Goal: Transaction & Acquisition: Obtain resource

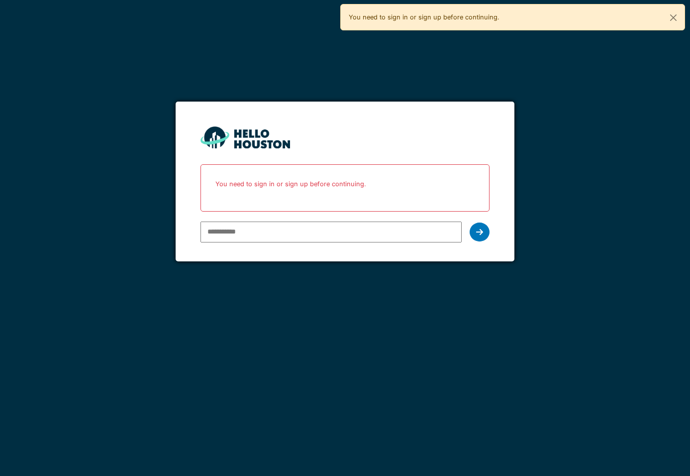
click at [254, 233] on input "email" at bounding box center [331, 231] width 261 height 21
type input "**********"
click at [482, 233] on icon at bounding box center [479, 232] width 7 height 8
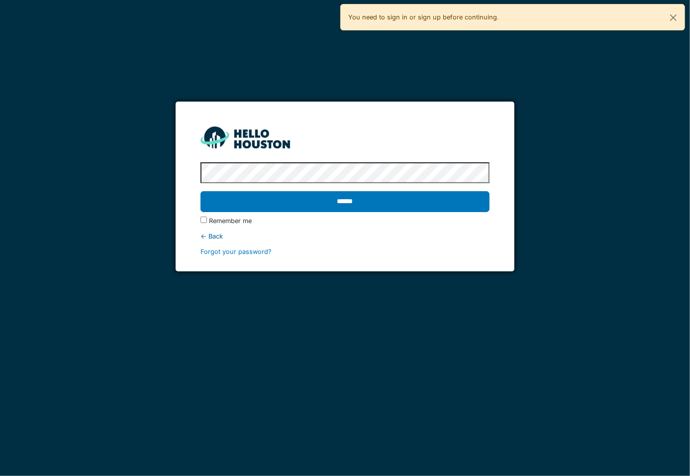
click at [201, 191] on input "******" at bounding box center [345, 201] width 289 height 21
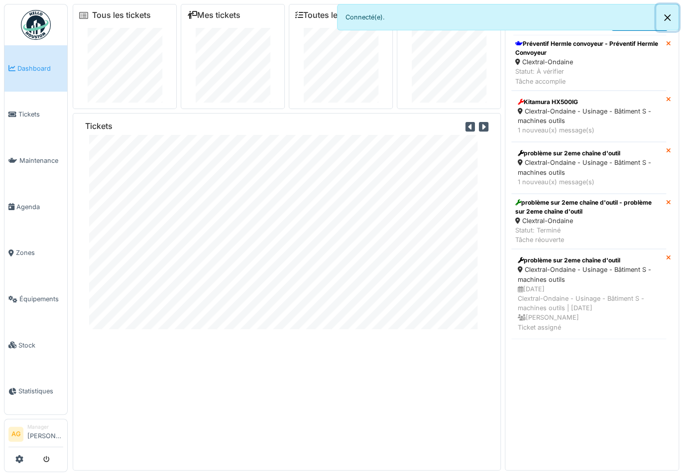
click at [667, 18] on button "Close" at bounding box center [667, 17] width 22 height 26
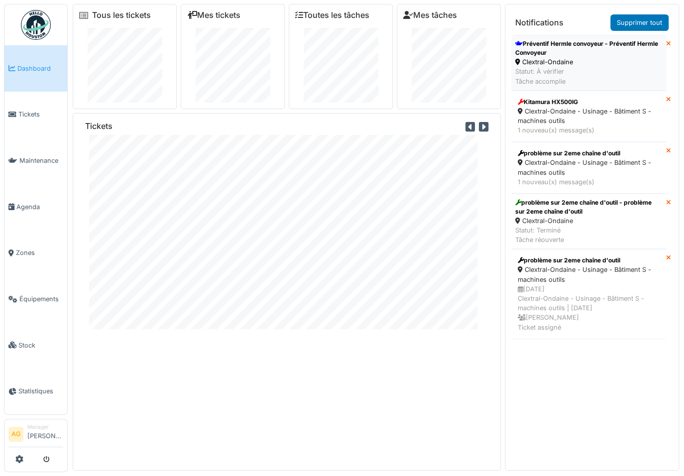
click at [582, 67] on div "Statut: À vérifier Tâche accomplie" at bounding box center [588, 76] width 147 height 19
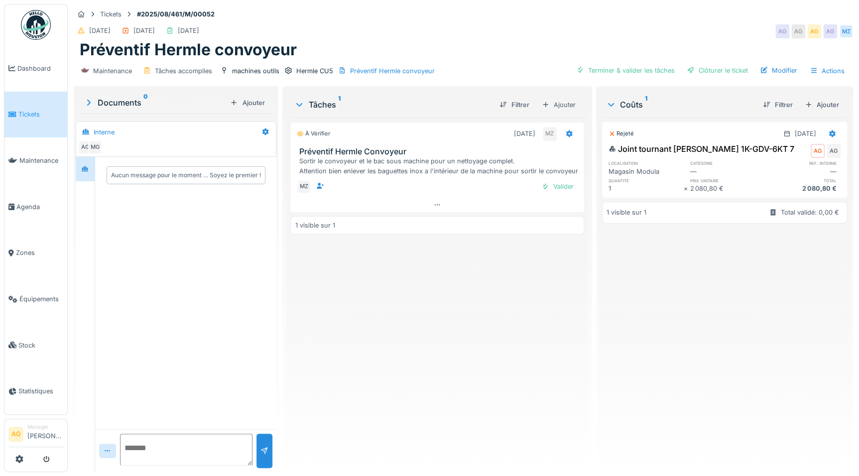
click at [622, 134] on div "Rejeté" at bounding box center [620, 133] width 25 height 8
click at [608, 133] on icon at bounding box center [611, 133] width 7 height 5
click at [613, 130] on div "Rejeté" at bounding box center [620, 133] width 25 height 8
click at [608, 133] on icon at bounding box center [611, 133] width 7 height 5
click at [683, 132] on icon at bounding box center [832, 133] width 6 height 7
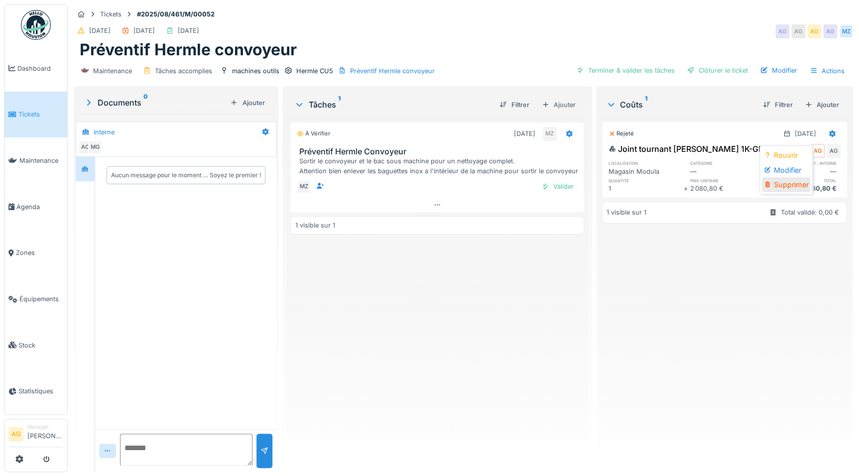
click at [683, 183] on div "Supprimer" at bounding box center [785, 184] width 48 height 15
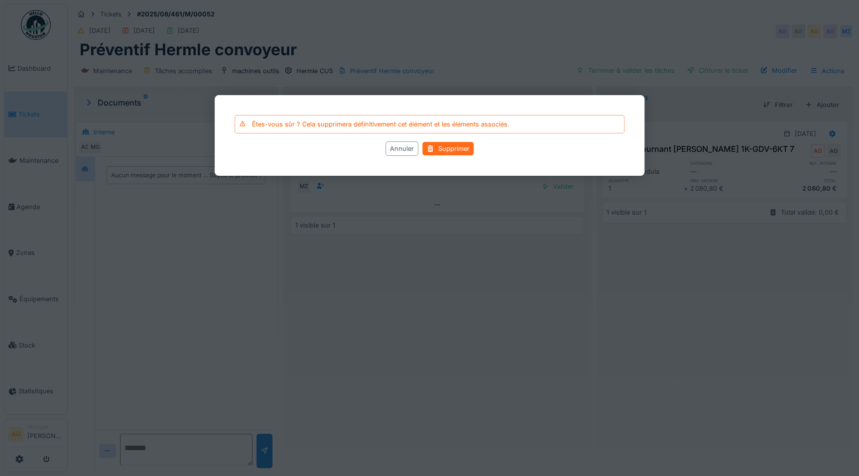
click at [462, 149] on div "Supprimer" at bounding box center [447, 148] width 51 height 13
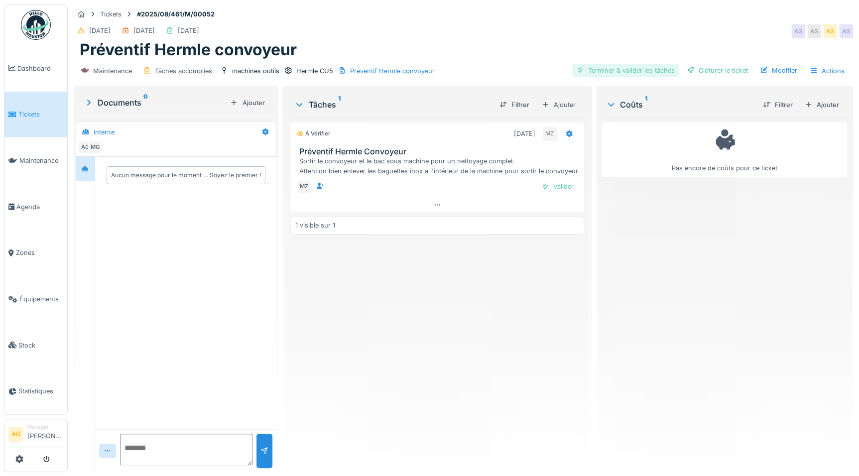
click at [626, 68] on div "Terminer & valider les tâches" at bounding box center [625, 70] width 107 height 13
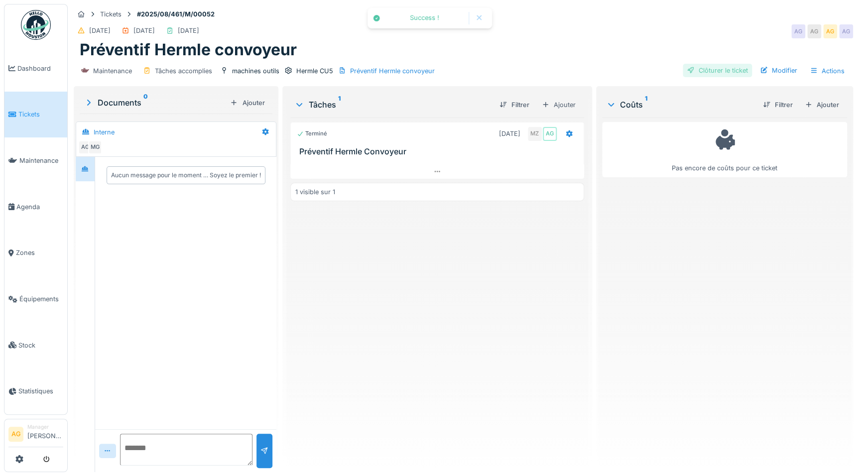
click at [683, 72] on div "Clôturer le ticket" at bounding box center [716, 70] width 69 height 13
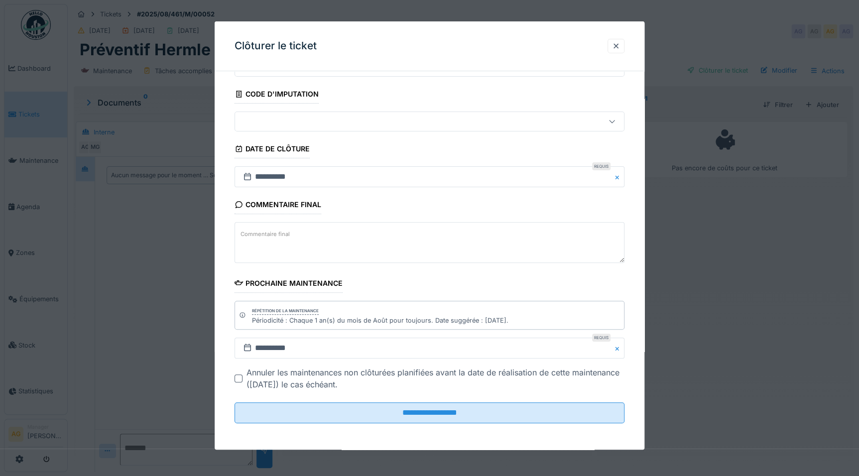
scroll to position [6, 0]
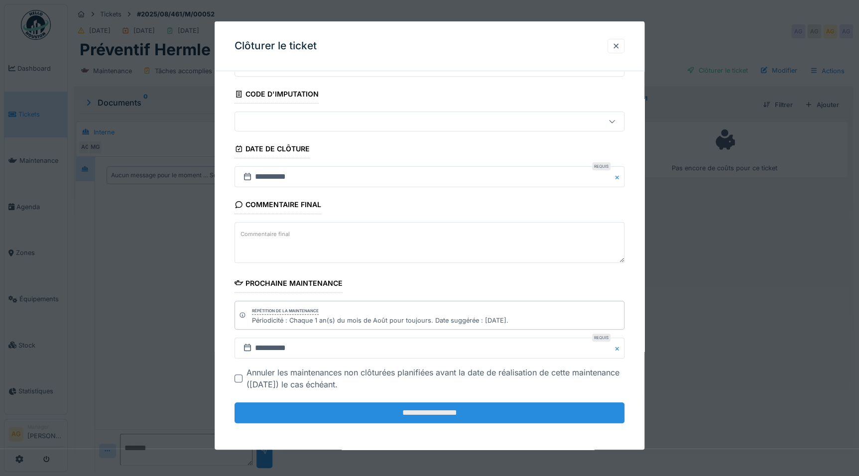
click at [405, 409] on input "**********" at bounding box center [429, 412] width 390 height 21
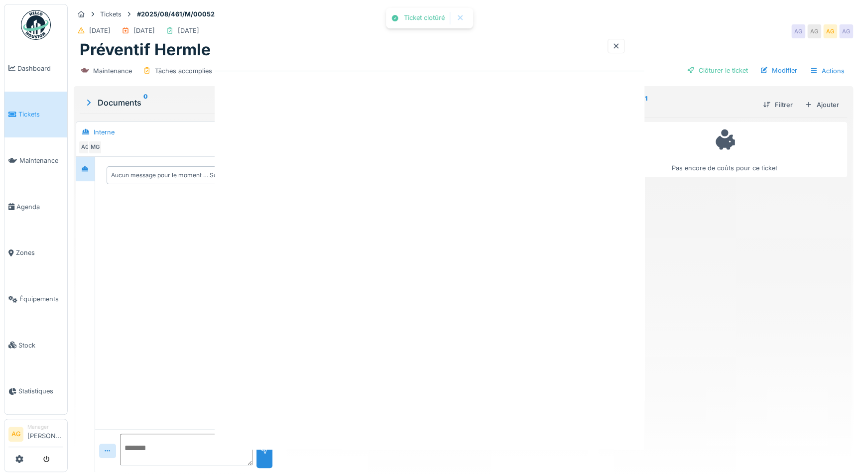
scroll to position [0, 0]
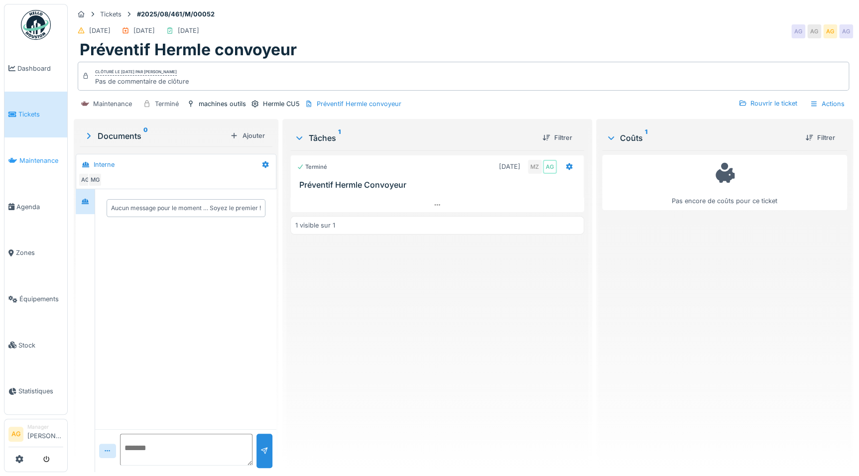
click at [35, 160] on span "Maintenance" at bounding box center [41, 160] width 44 height 9
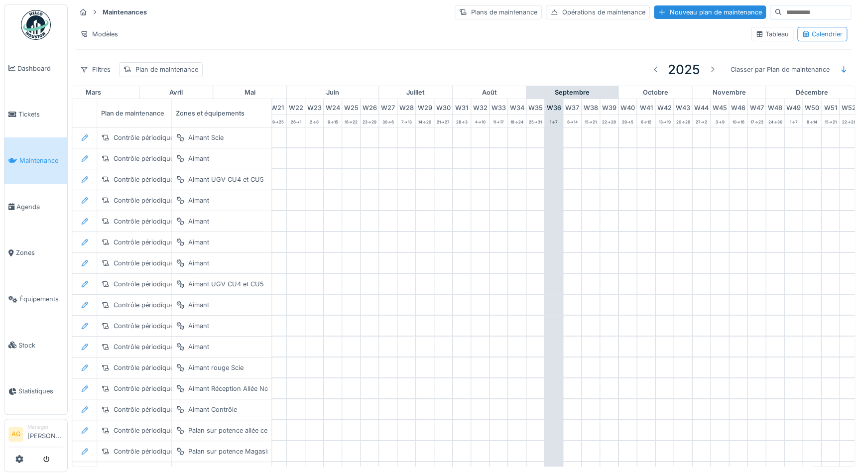
scroll to position [0, 414]
click at [29, 70] on span "Dashboard" at bounding box center [40, 68] width 46 height 9
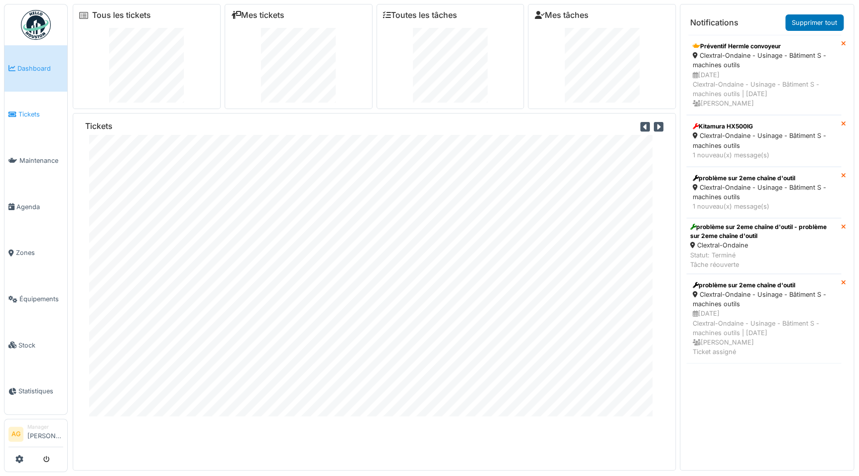
click at [36, 110] on span "Tickets" at bounding box center [40, 113] width 45 height 9
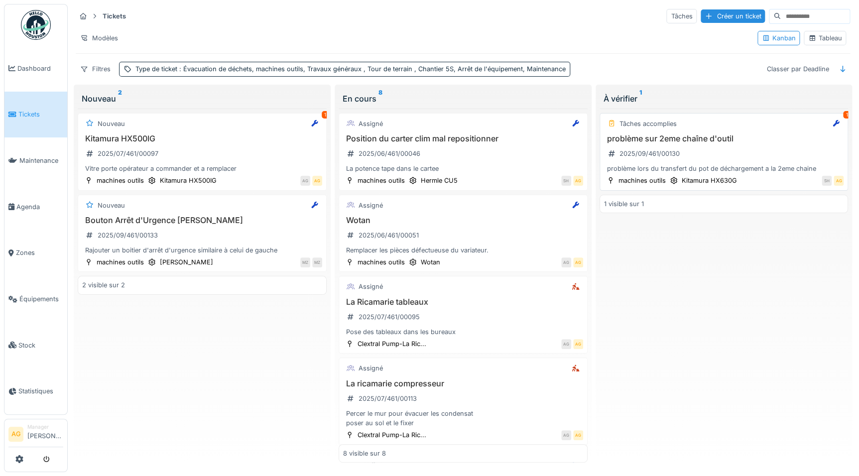
click at [676, 143] on div "problème sur 2eme chaîne d'outil 2025/09/461/00130 problème lors du transfert d…" at bounding box center [724, 154] width 240 height 40
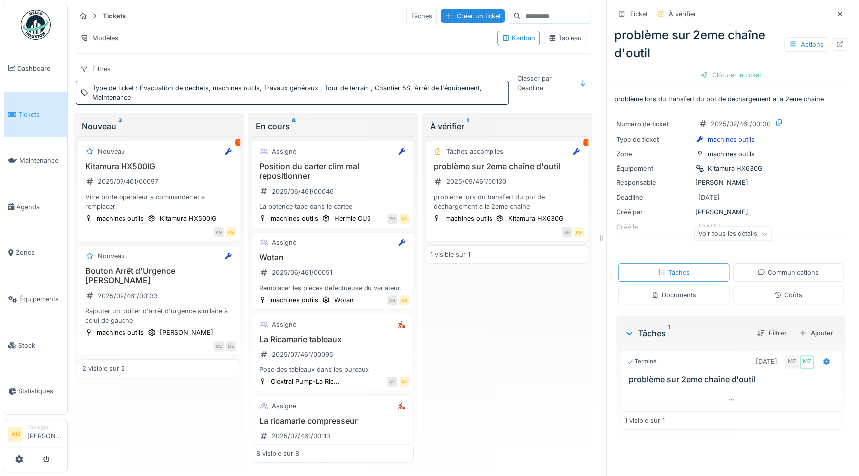
click at [738, 234] on div "Voir tous les détails" at bounding box center [732, 233] width 78 height 14
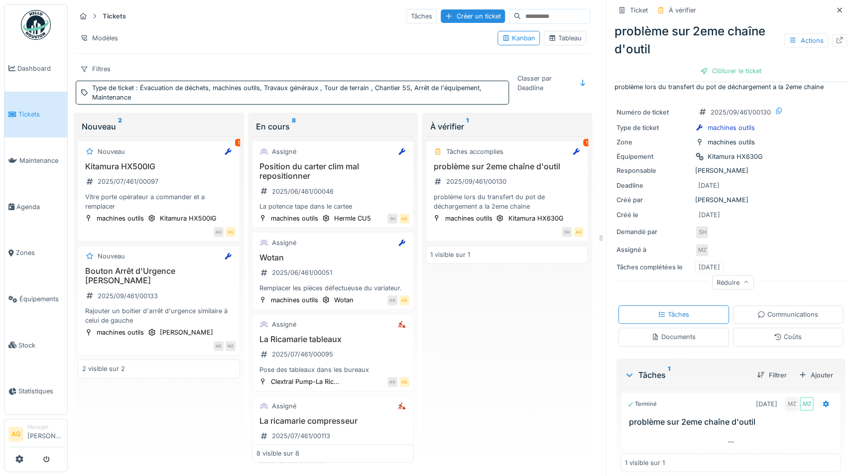
scroll to position [18, 0]
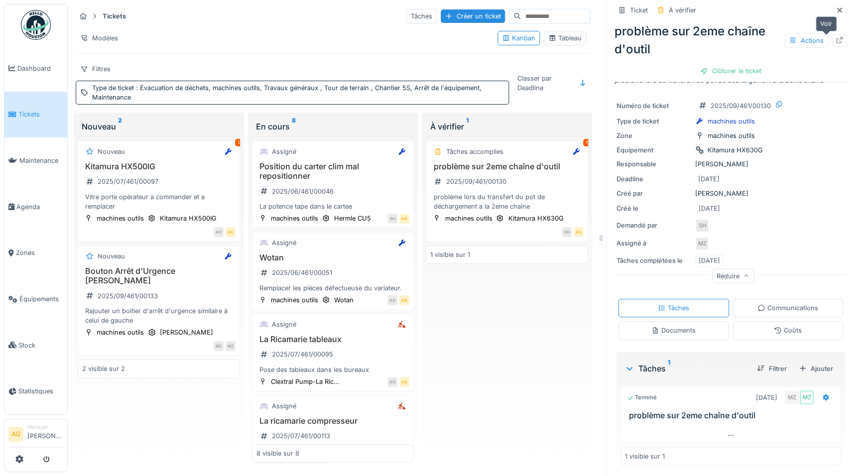
click at [835, 37] on icon at bounding box center [839, 40] width 8 height 6
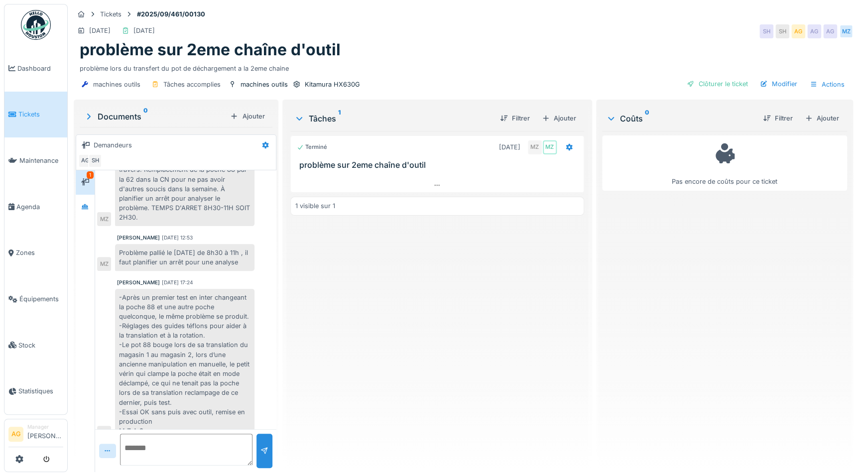
scroll to position [129, 0]
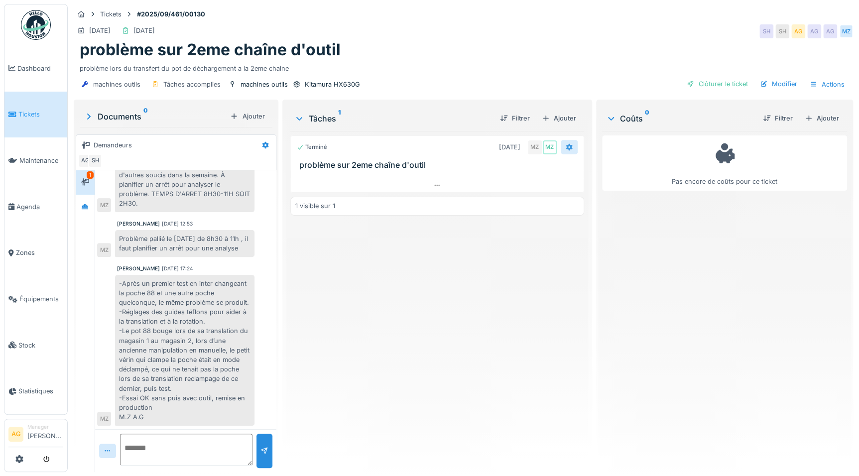
click at [565, 149] on icon at bounding box center [568, 147] width 6 height 7
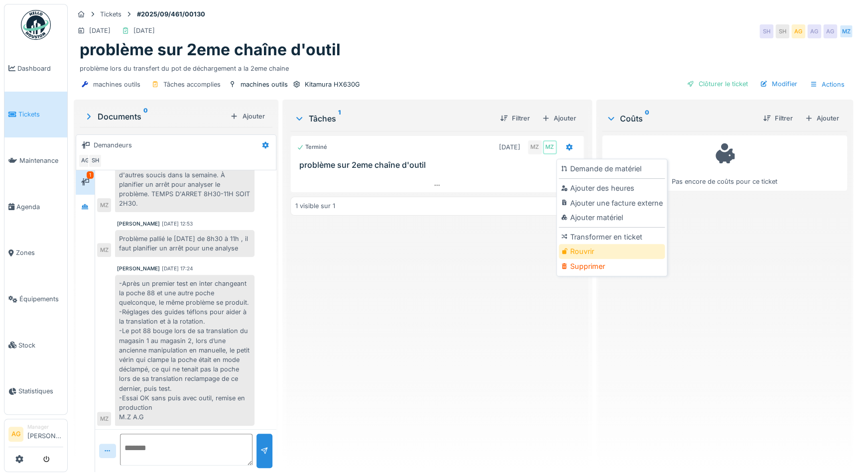
click at [575, 250] on div "Rouvrir" at bounding box center [611, 251] width 106 height 15
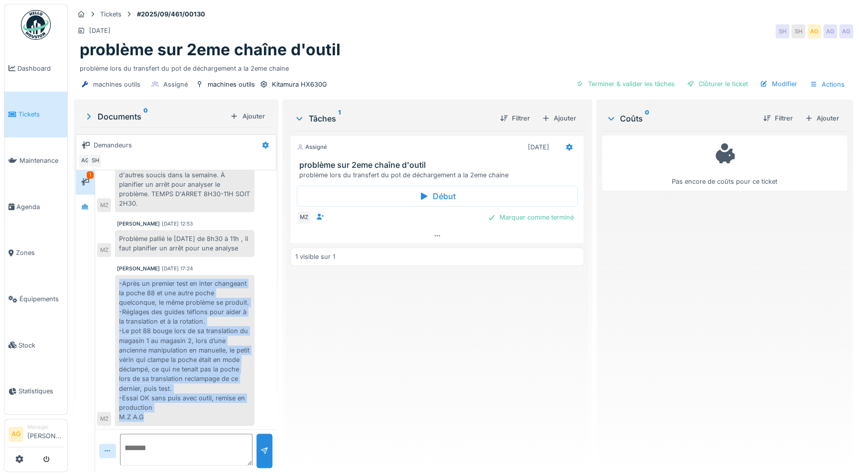
drag, startPoint x: 145, startPoint y: 418, endPoint x: 118, endPoint y: 282, distance: 138.5
click at [118, 282] on div "-Après un premier test en inter changeant la poche 88 et une autre poche quelco…" at bounding box center [184, 350] width 139 height 151
drag, startPoint x: 118, startPoint y: 282, endPoint x: 180, endPoint y: 325, distance: 74.8
copy div "-Après un premier test en inter changeant la poche 88 et une autre poche quelco…"
click at [634, 82] on div "Terminer & valider les tâches" at bounding box center [625, 83] width 107 height 13
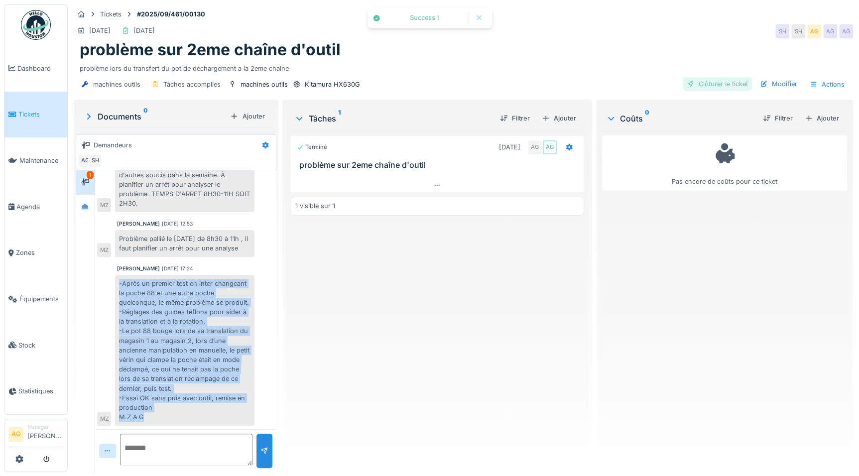
click at [701, 84] on div "Clôturer le ticket" at bounding box center [716, 83] width 69 height 13
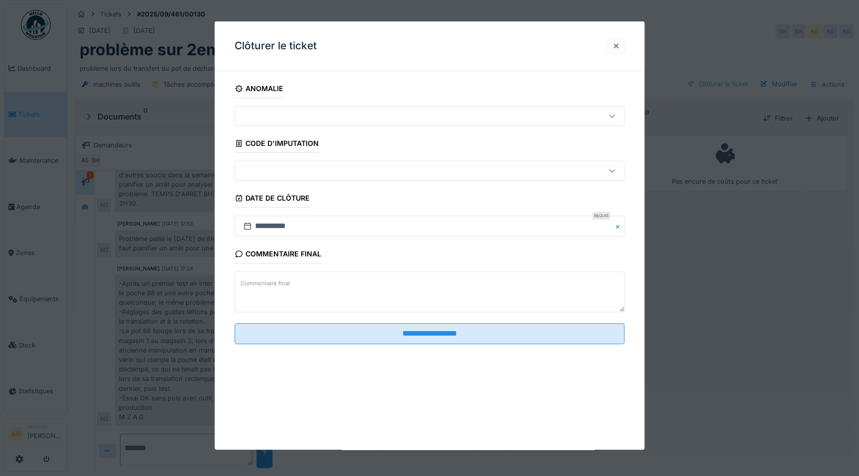
paste textarea "**********"
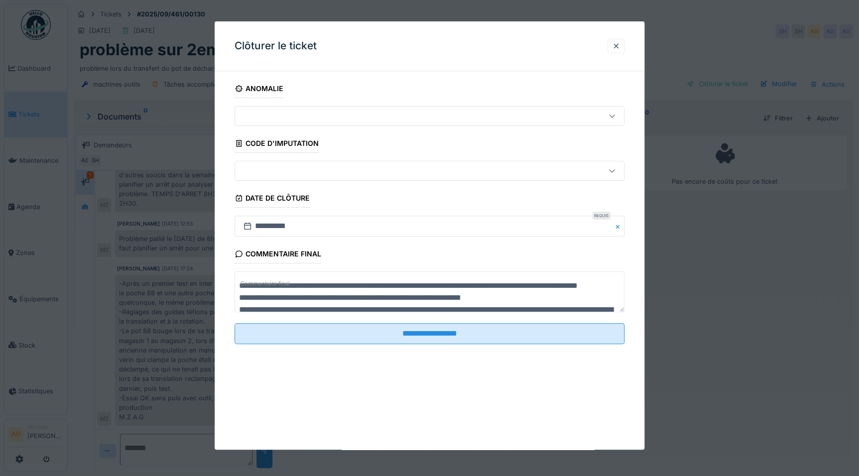
scroll to position [62, 0]
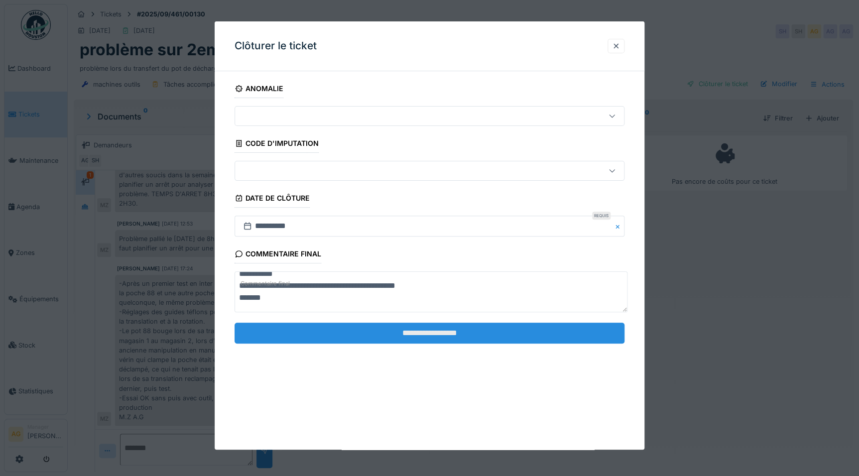
type textarea "**********"
click at [383, 332] on input "**********" at bounding box center [429, 333] width 390 height 21
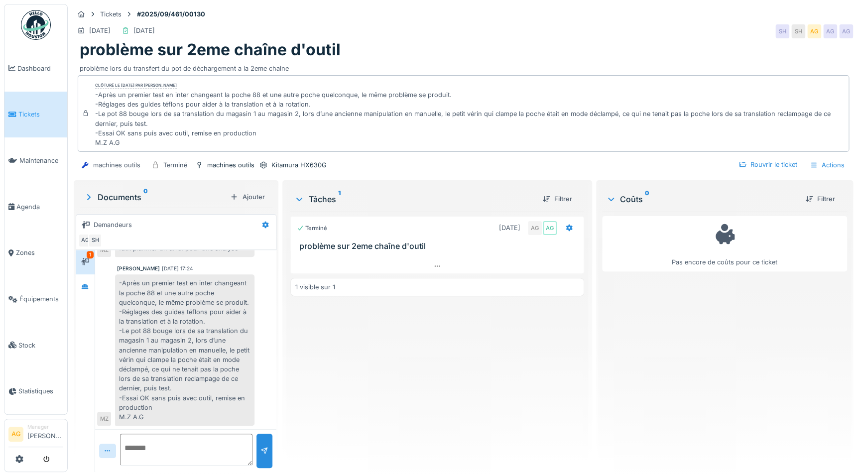
scroll to position [0, 0]
click at [19, 340] on span "Stock" at bounding box center [40, 344] width 45 height 9
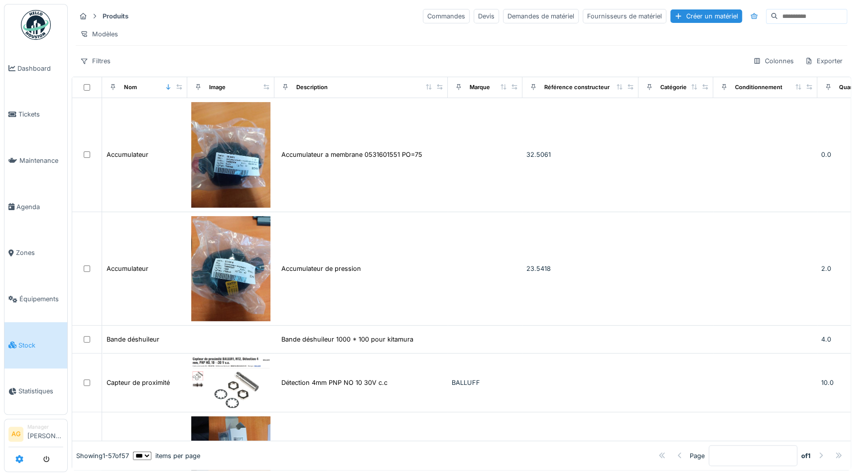
click at [20, 458] on icon at bounding box center [19, 459] width 8 height 8
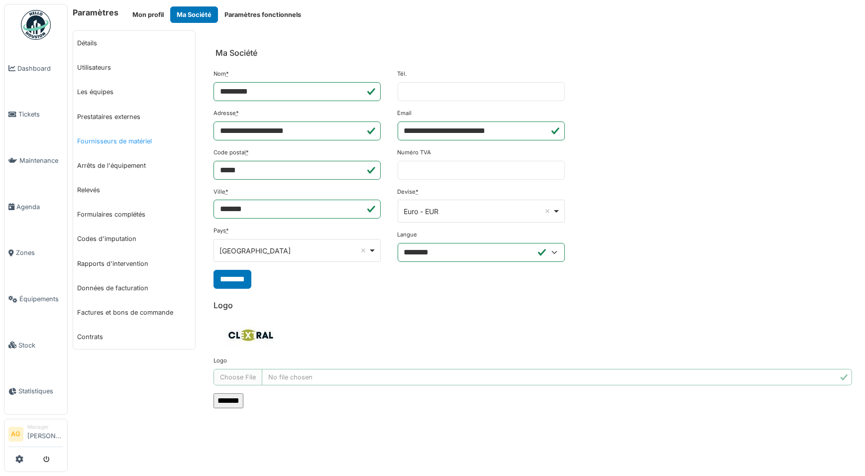
click at [96, 138] on link "Fournisseurs de matériel" at bounding box center [134, 141] width 122 height 24
select select "***"
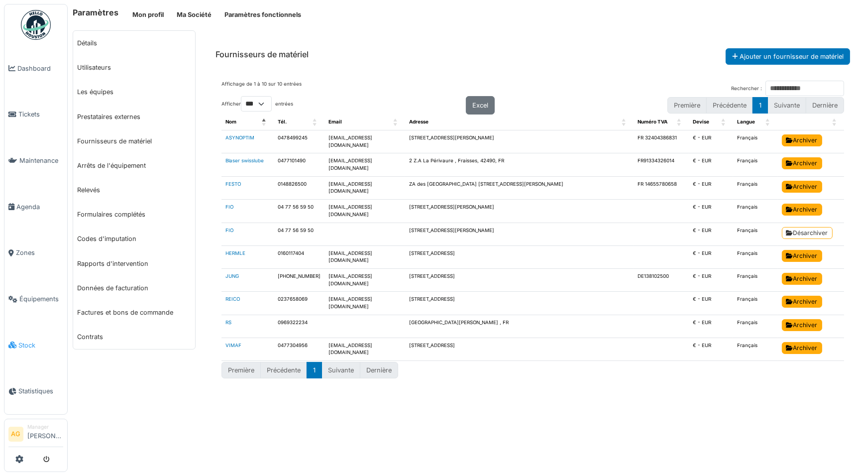
click at [23, 340] on span "Stock" at bounding box center [40, 344] width 45 height 9
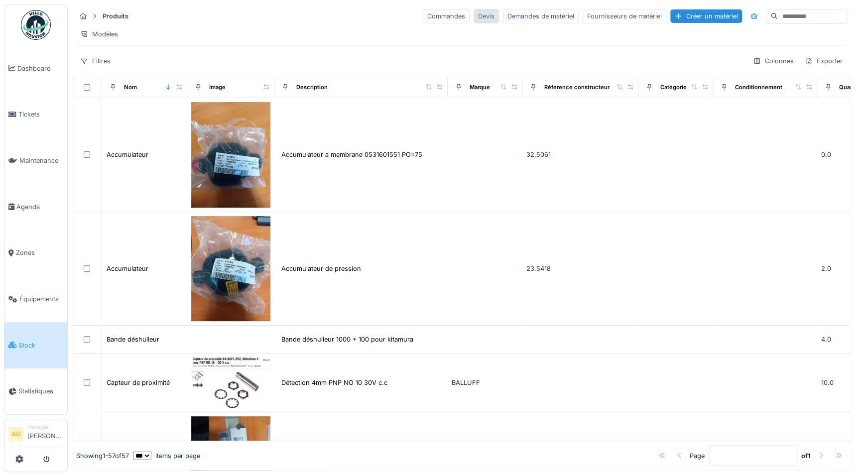
click at [473, 13] on div "Devis" at bounding box center [485, 16] width 25 height 14
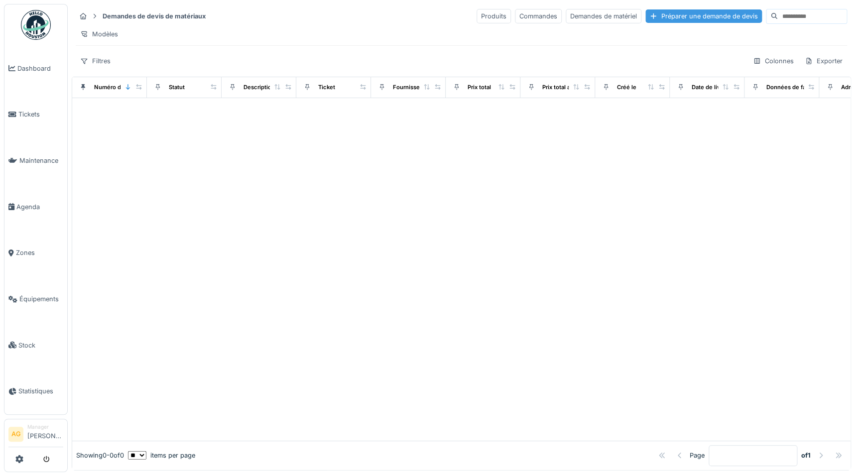
click at [669, 16] on div "Préparer une demande de devis" at bounding box center [703, 15] width 116 height 13
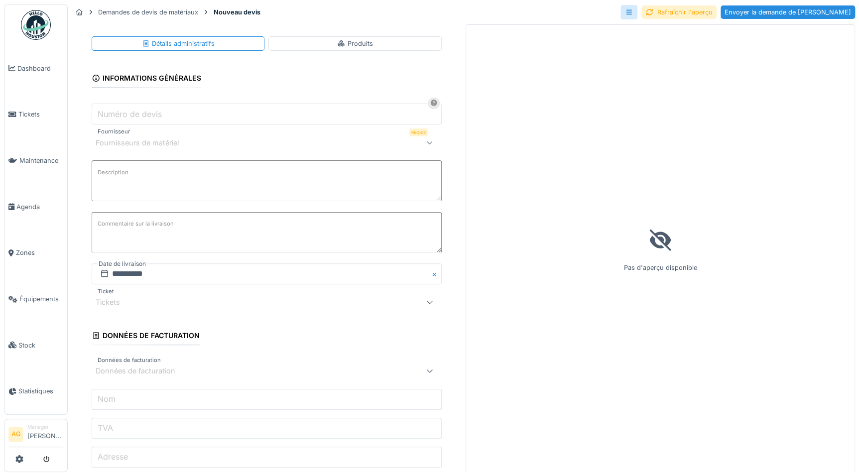
click at [217, 116] on input "Numéro de devis" at bounding box center [267, 114] width 350 height 21
click at [201, 141] on div "Fournisseurs de matériel" at bounding box center [246, 142] width 300 height 12
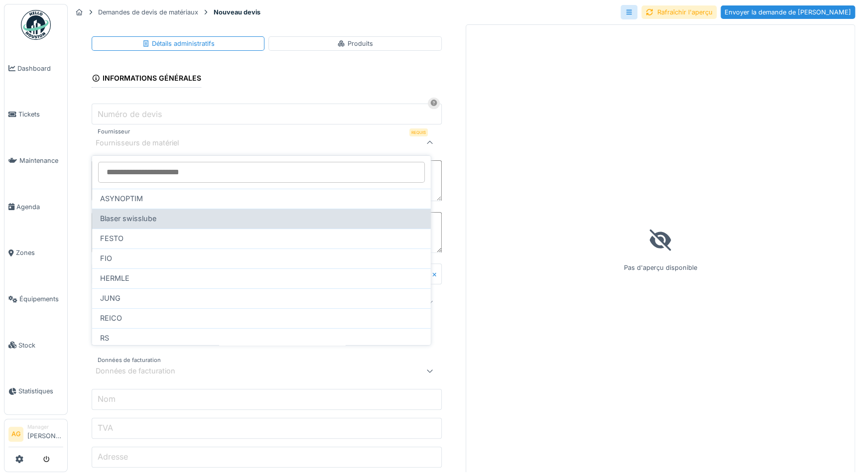
click at [144, 217] on span "Blaser swisslube" at bounding box center [128, 218] width 56 height 11
type input "****"
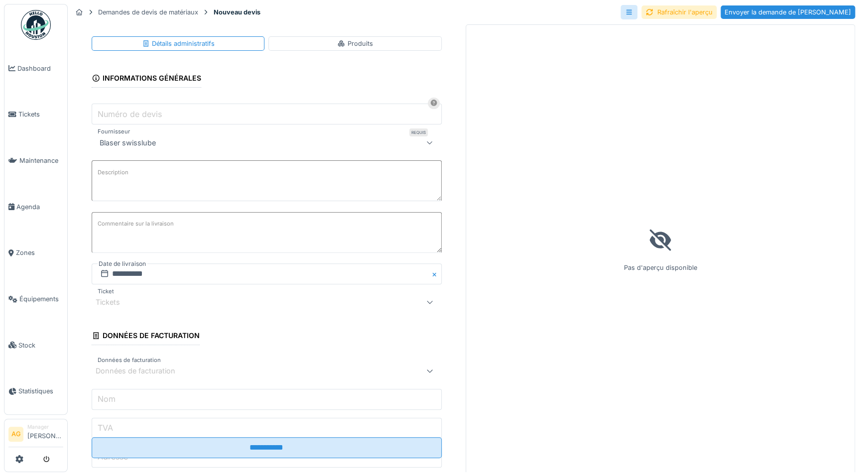
click at [324, 36] on div "Produits" at bounding box center [354, 43] width 173 height 14
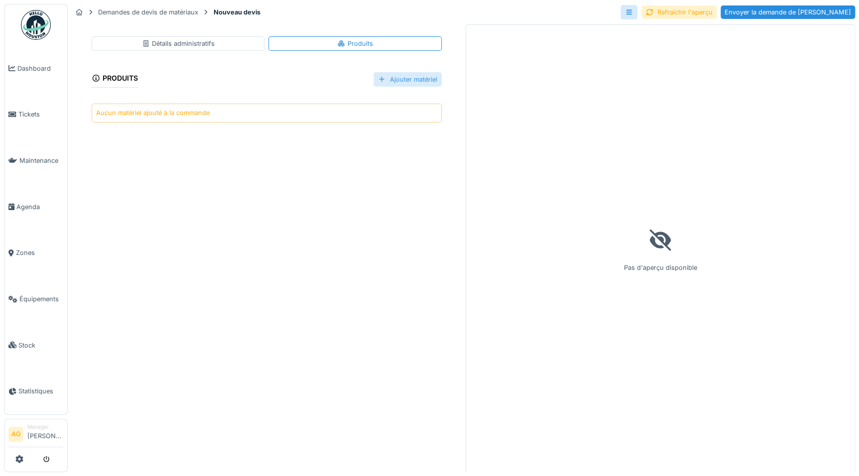
click at [403, 75] on div "Ajouter matériel" at bounding box center [407, 79] width 68 height 14
click at [406, 97] on div "Sélectionner un matériau existant" at bounding box center [428, 101] width 126 height 15
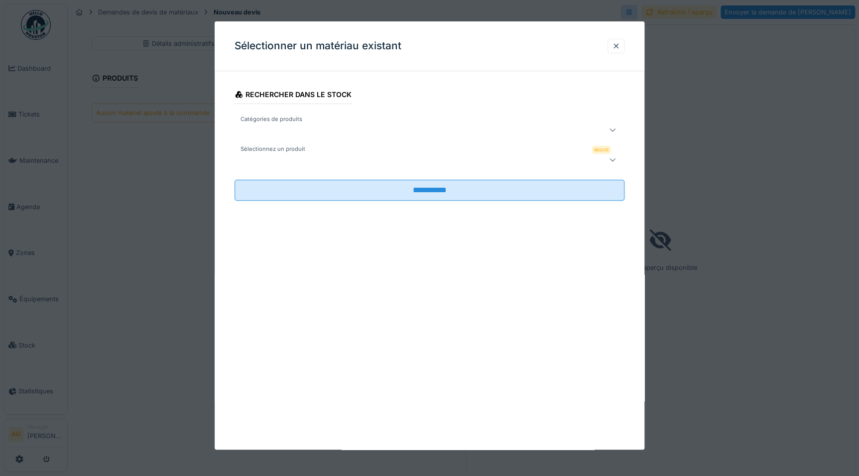
click at [329, 123] on div at bounding box center [429, 130] width 390 height 20
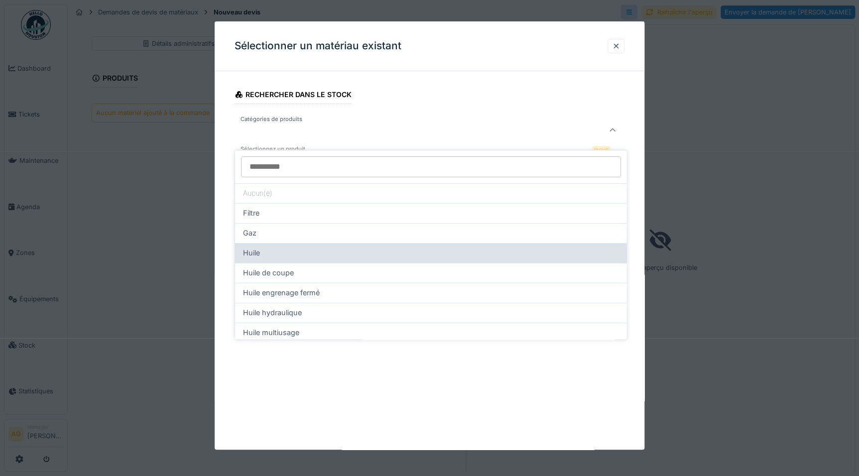
click at [263, 247] on div "Huile" at bounding box center [431, 252] width 376 height 11
type input "****"
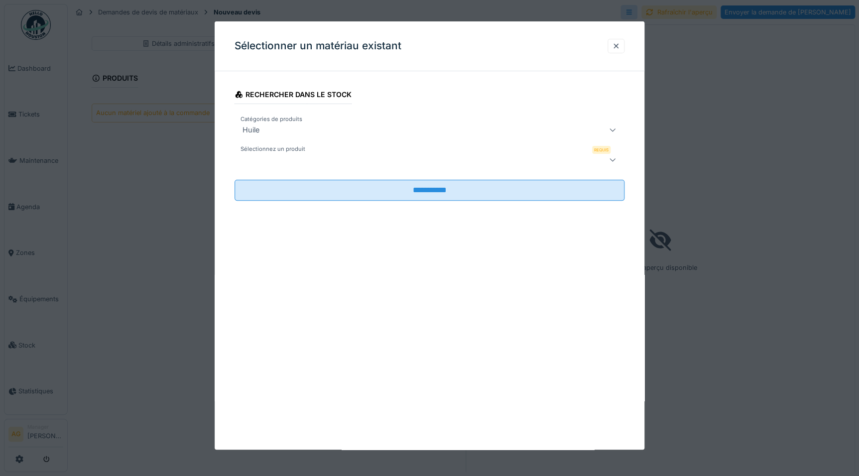
click at [284, 155] on div at bounding box center [405, 160] width 335 height 12
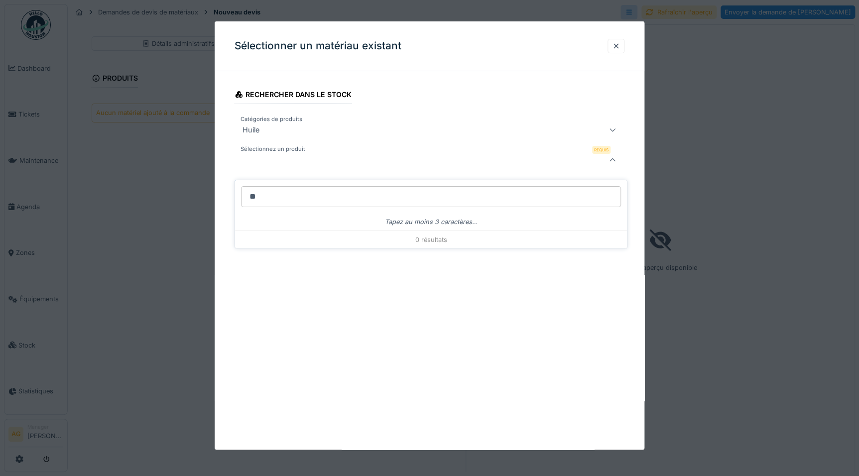
type input "*"
click at [612, 132] on icon at bounding box center [612, 129] width 8 height 6
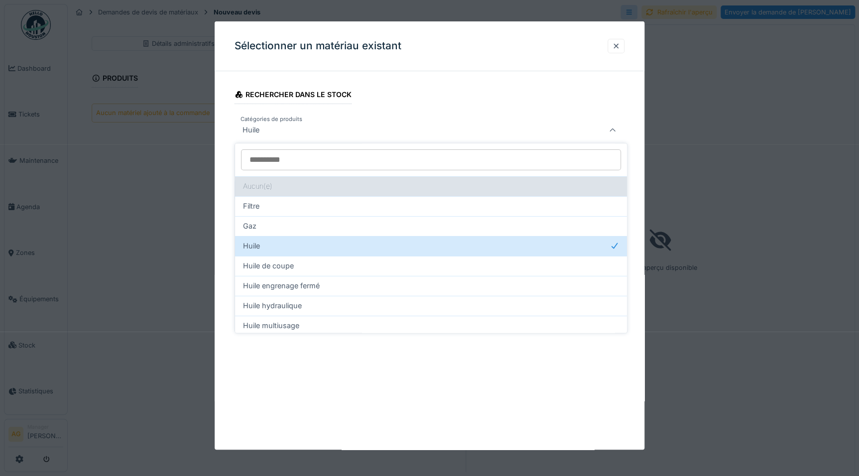
scroll to position [0, 0]
click at [251, 188] on div "Aucun(e)" at bounding box center [431, 186] width 392 height 20
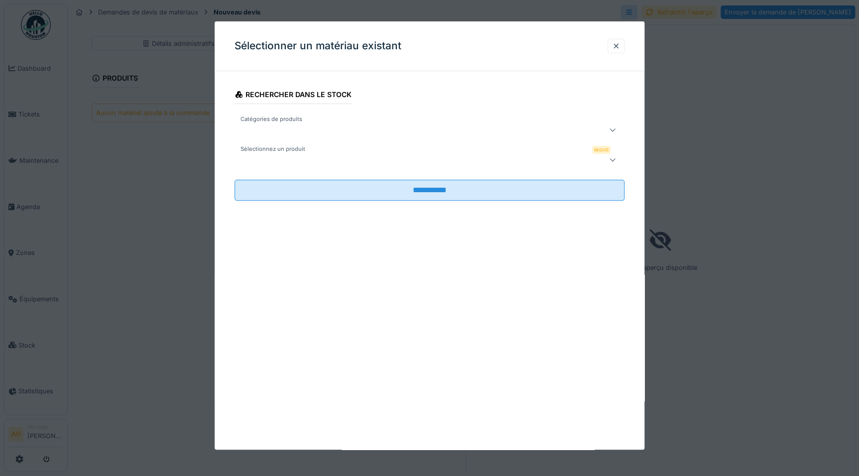
click at [266, 160] on div at bounding box center [405, 160] width 335 height 12
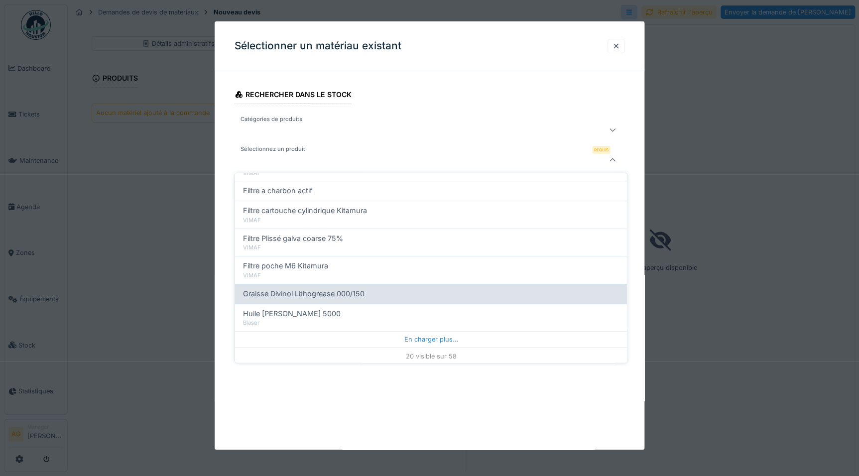
scroll to position [351, 0]
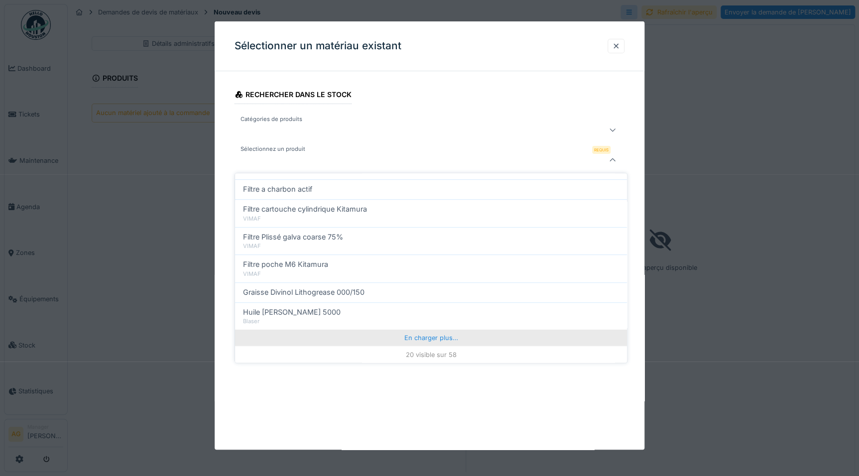
click at [355, 334] on div "En charger plus…" at bounding box center [431, 337] width 392 height 16
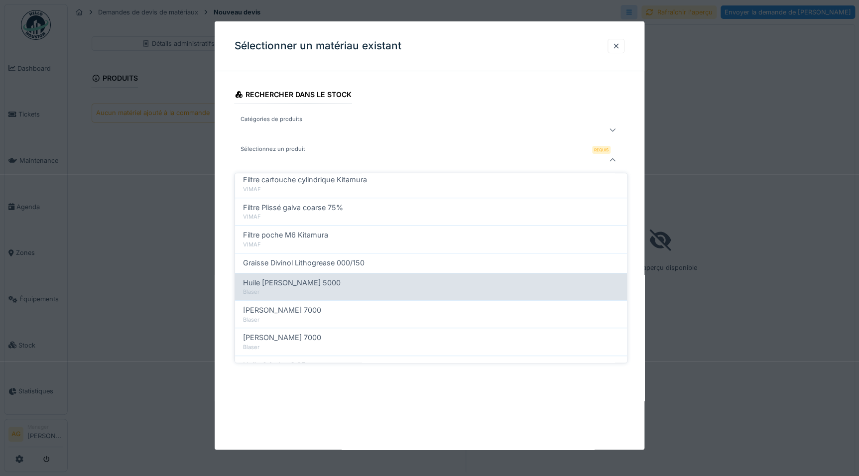
scroll to position [397, 0]
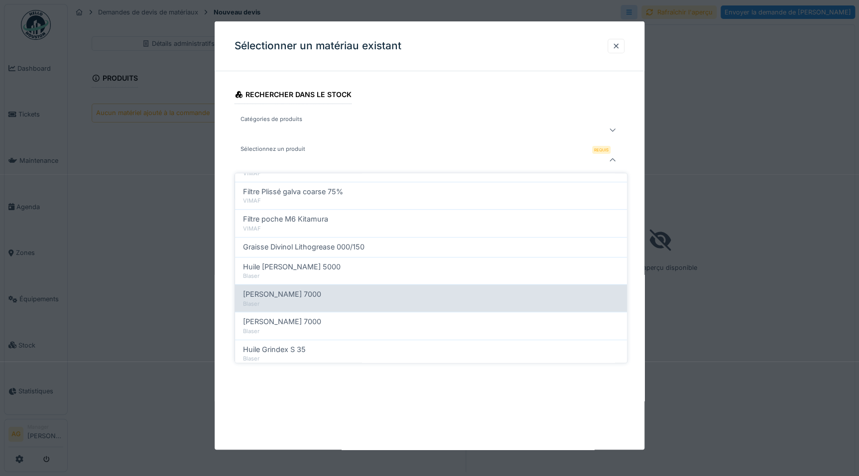
click at [309, 292] on span "Huile Blaser vasco 7000" at bounding box center [282, 294] width 78 height 11
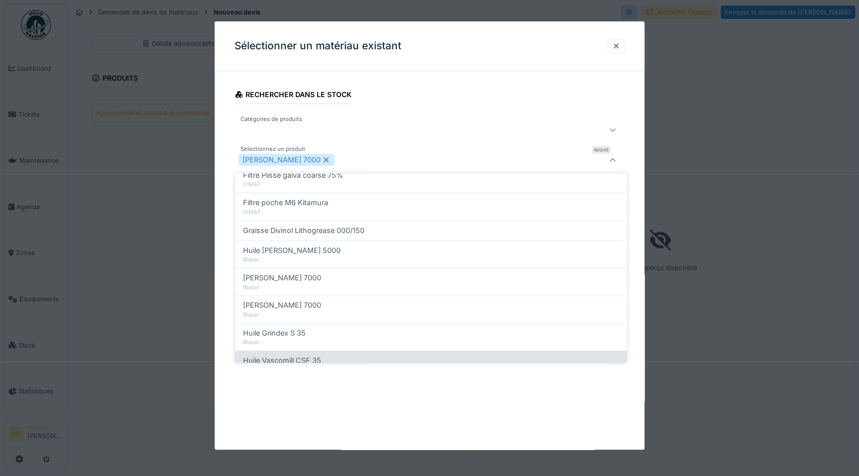
scroll to position [442, 0]
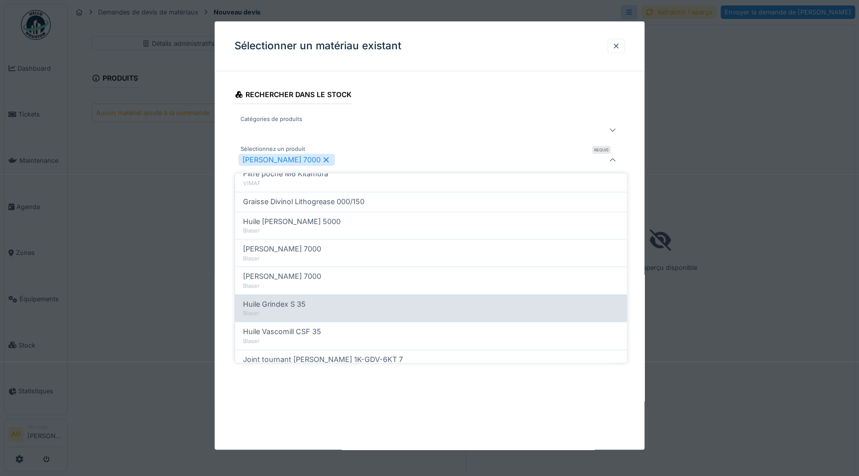
click at [324, 305] on div "Huile Grindex S 35" at bounding box center [431, 304] width 376 height 11
type input "**********"
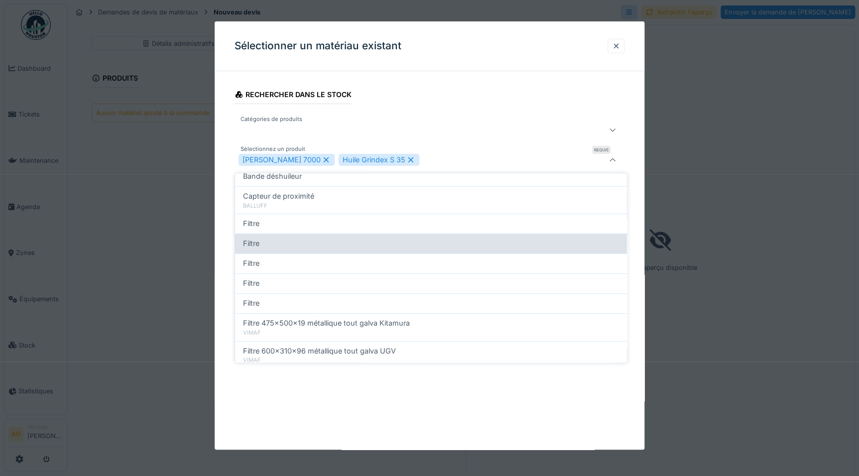
scroll to position [0, 0]
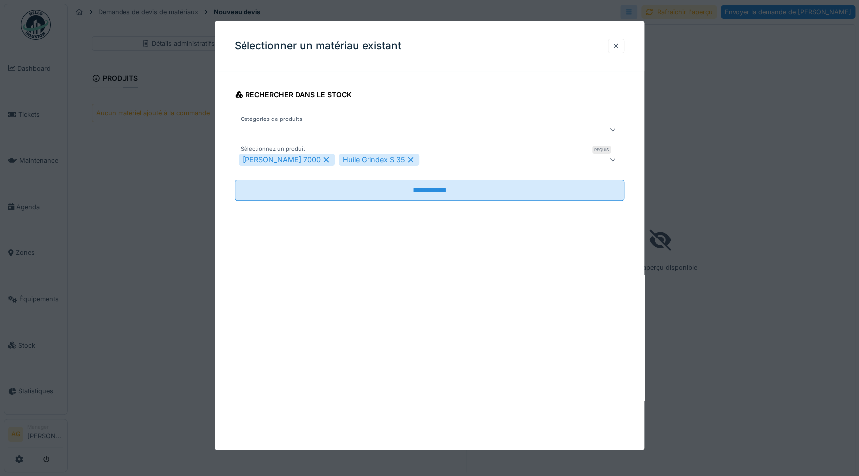
click at [605, 85] on fieldset "**********" at bounding box center [429, 143] width 390 height 129
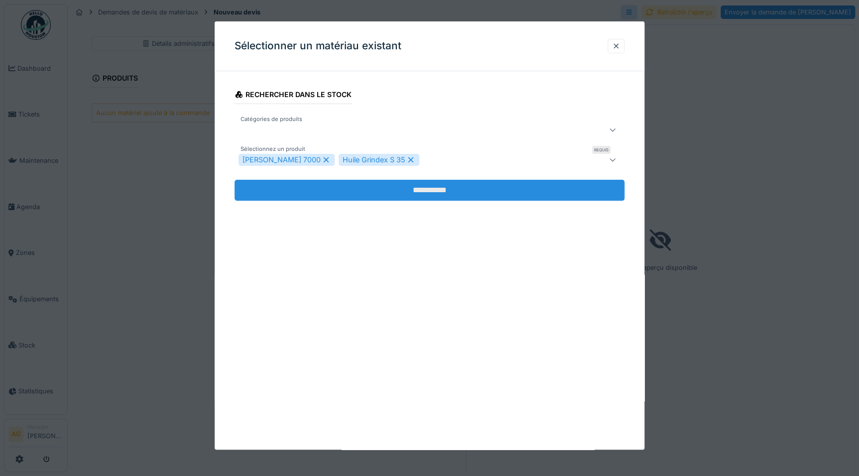
click at [441, 194] on input "**********" at bounding box center [429, 190] width 390 height 21
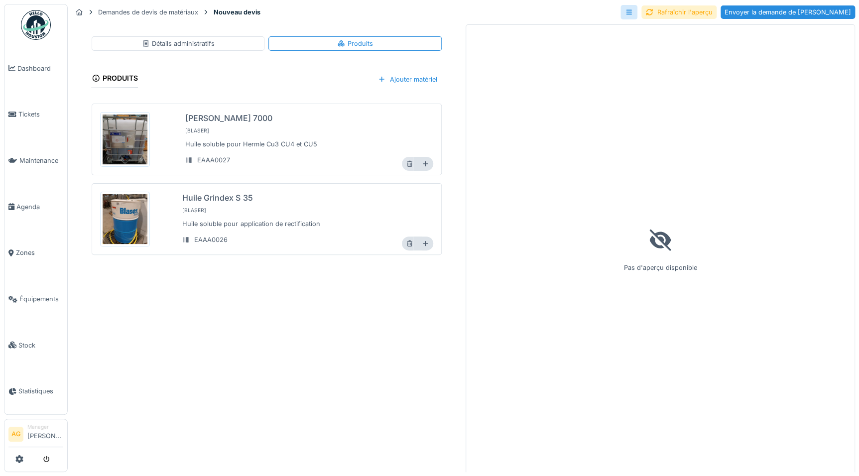
click at [406, 164] on icon at bounding box center [409, 164] width 7 height 6
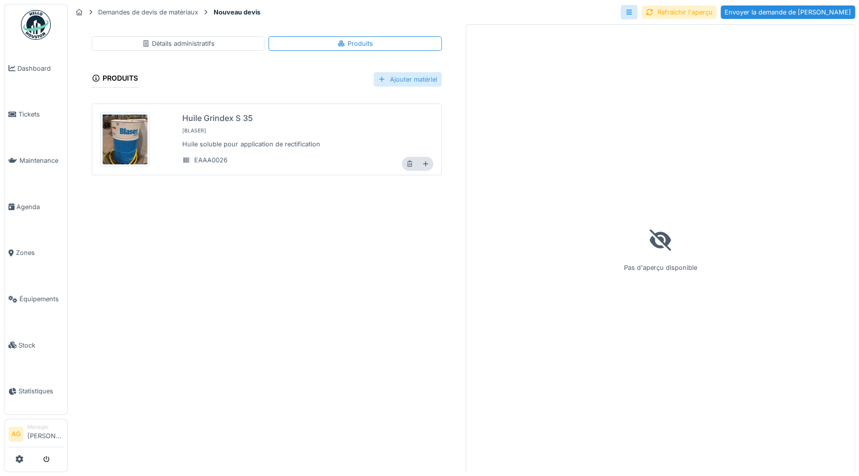
click at [407, 83] on div "Ajouter matériel" at bounding box center [407, 79] width 68 height 14
click at [404, 101] on div "Sélectionner un matériau existant" at bounding box center [428, 101] width 126 height 15
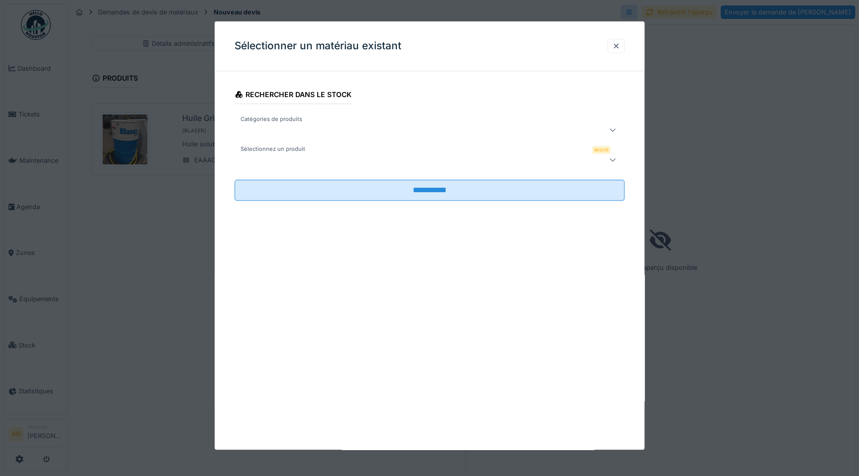
click at [380, 124] on div at bounding box center [405, 130] width 335 height 12
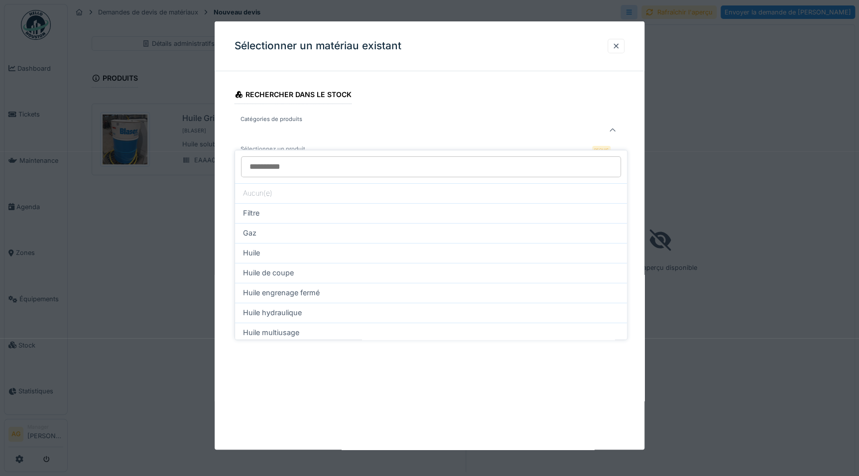
click at [463, 105] on fieldset "**********" at bounding box center [429, 143] width 390 height 129
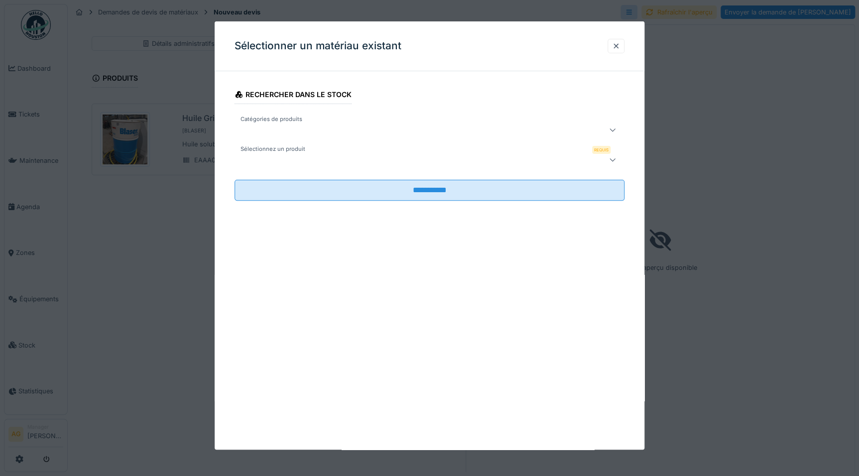
click at [373, 152] on div at bounding box center [429, 160] width 390 height 20
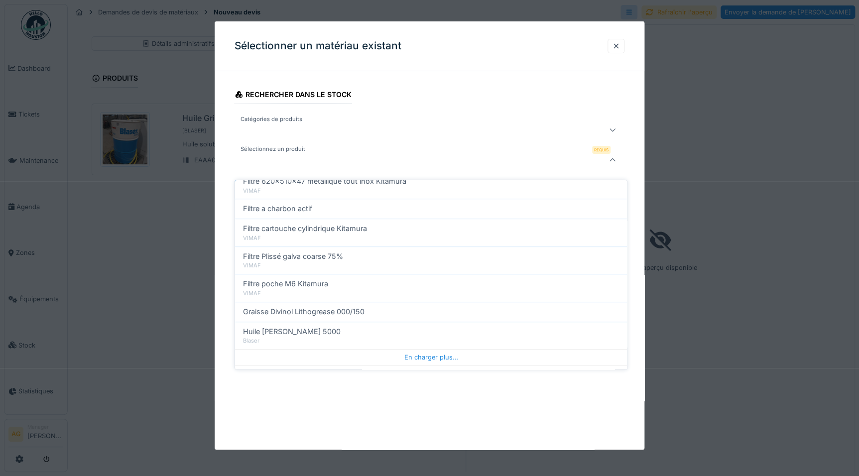
scroll to position [351, 0]
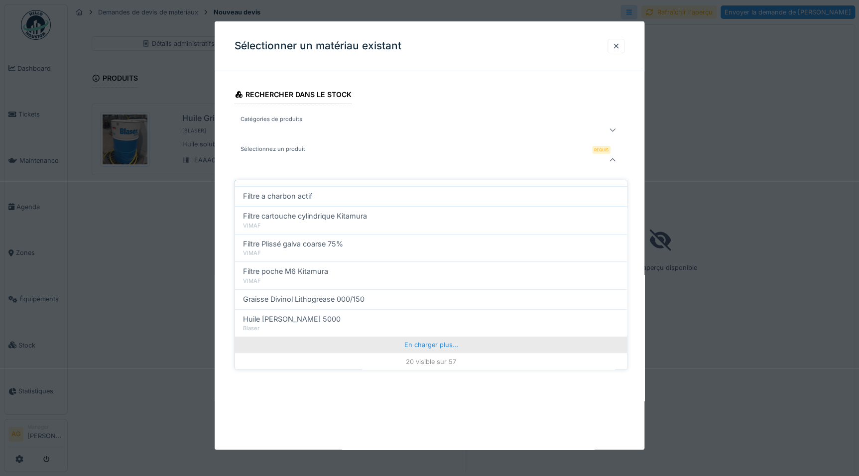
click at [413, 339] on div "En charger plus…" at bounding box center [431, 344] width 392 height 16
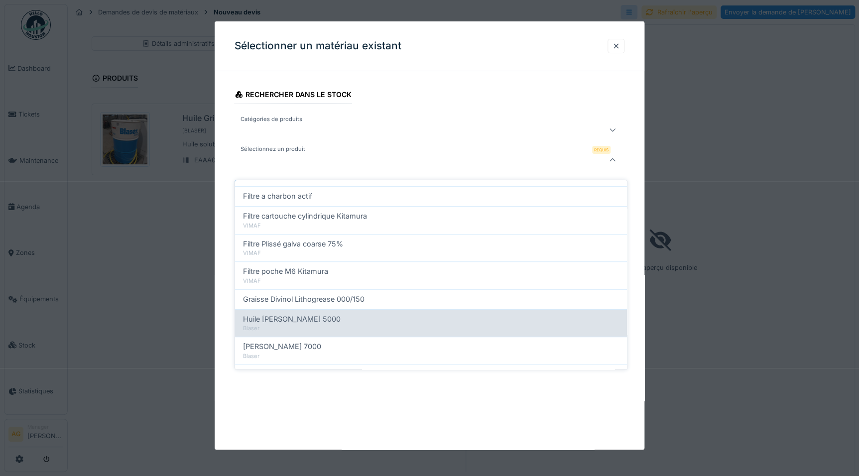
scroll to position [397, 0]
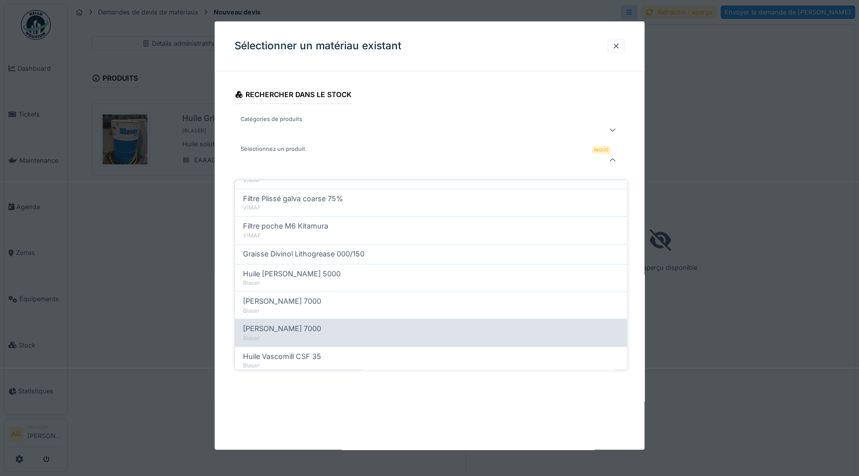
click at [321, 323] on span "Huile Blaser vasco 7000" at bounding box center [282, 328] width 78 height 11
type input "******"
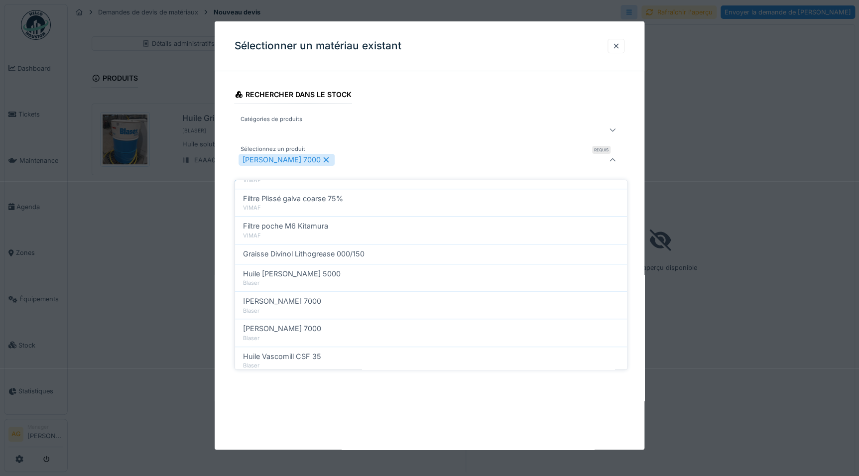
click at [572, 90] on fieldset "**********" at bounding box center [429, 143] width 390 height 129
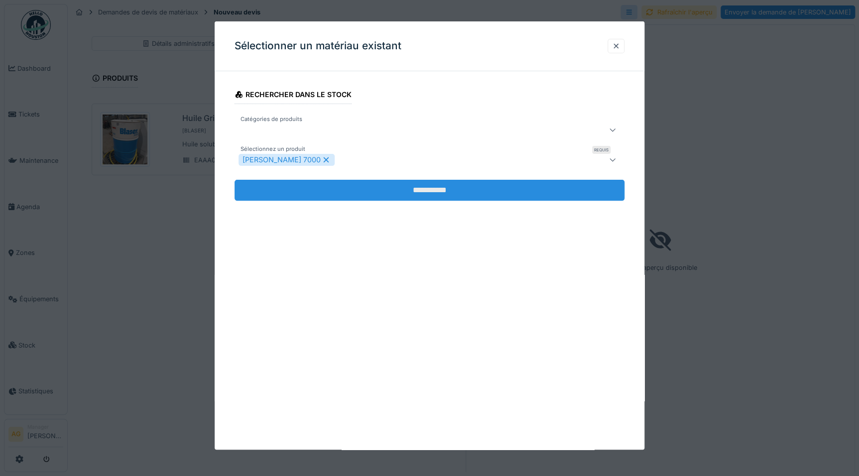
click at [448, 190] on input "**********" at bounding box center [429, 190] width 390 height 21
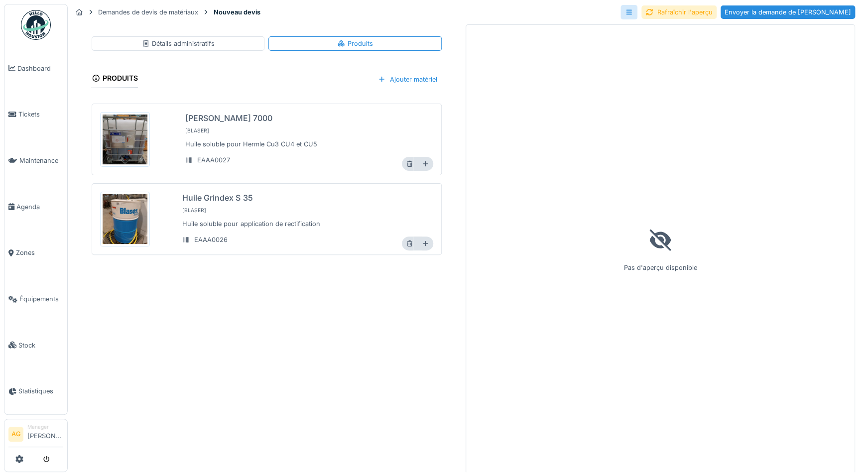
scroll to position [0, 0]
click at [406, 161] on icon at bounding box center [409, 164] width 7 height 6
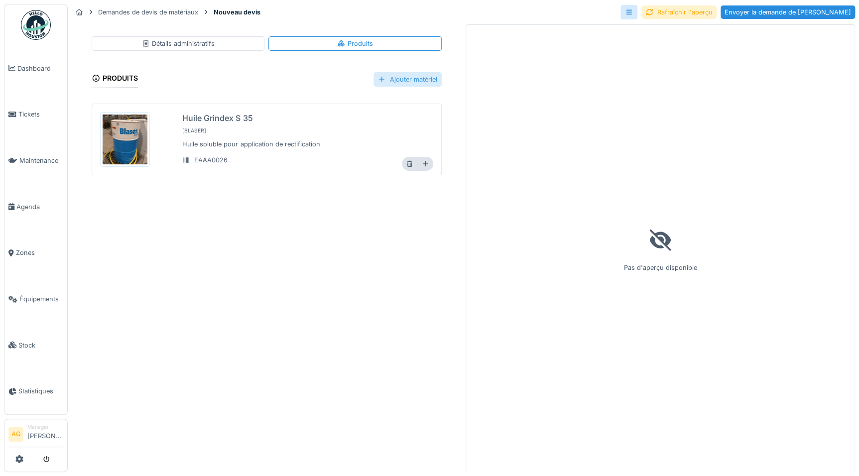
click at [405, 75] on div "Ajouter matériel" at bounding box center [407, 79] width 68 height 14
click at [391, 101] on div "Sélectionner un matériau existant" at bounding box center [428, 101] width 126 height 15
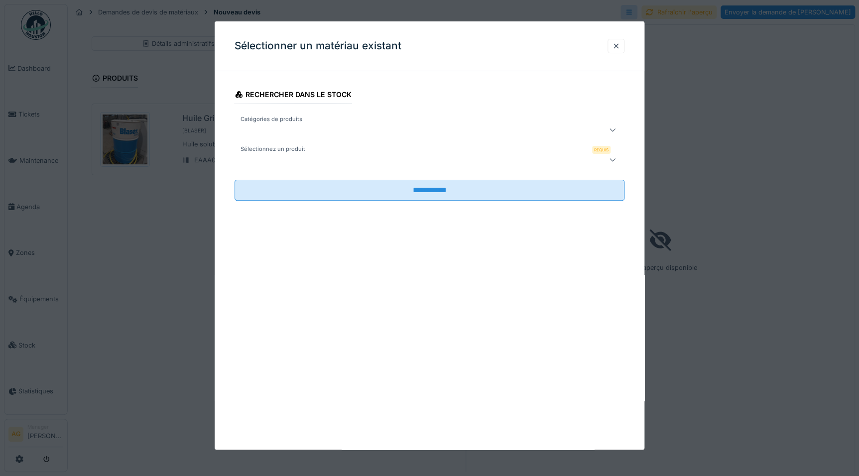
click at [338, 156] on div at bounding box center [405, 160] width 335 height 12
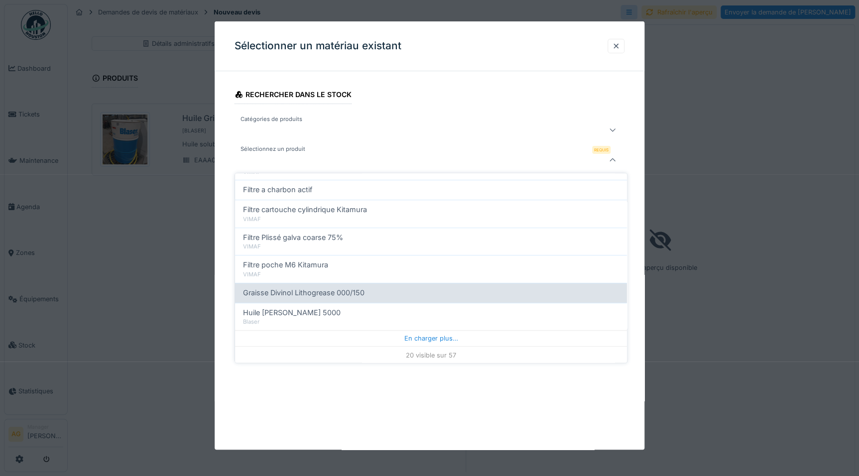
scroll to position [351, 0]
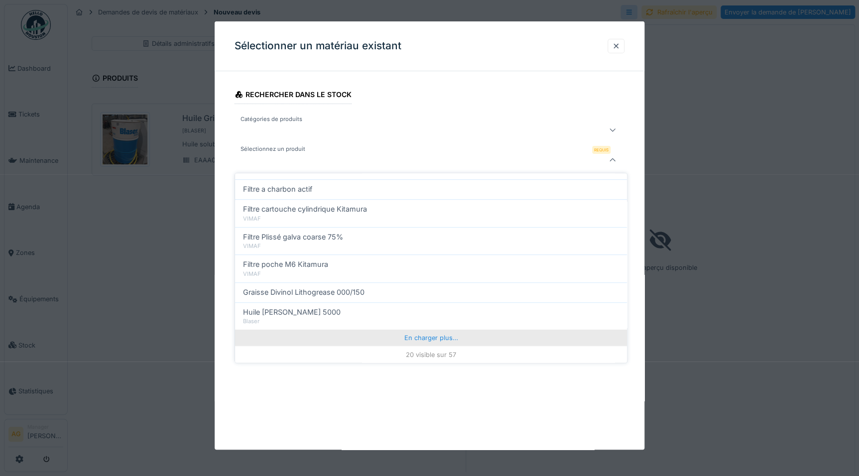
click at [403, 333] on div "En charger plus…" at bounding box center [431, 337] width 392 height 16
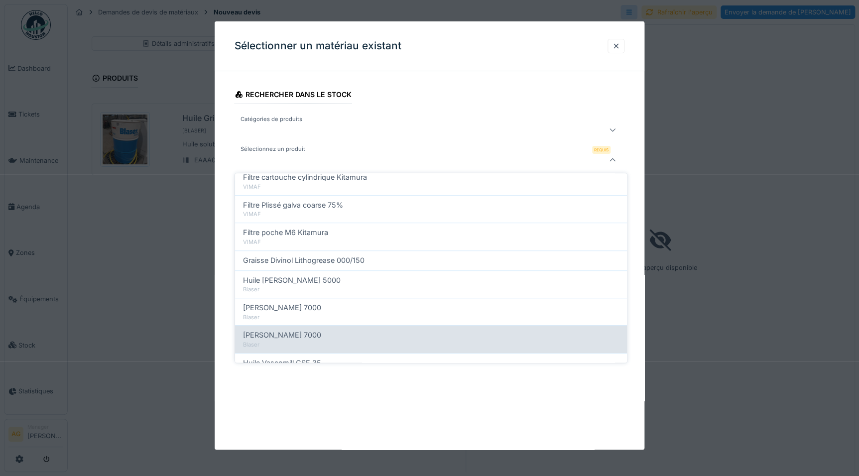
scroll to position [397, 0]
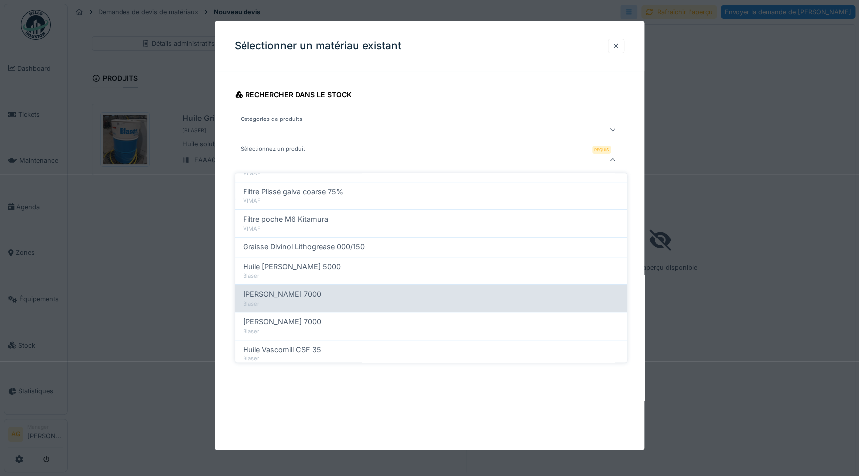
click at [340, 298] on div "[PERSON_NAME] 7000" at bounding box center [431, 294] width 376 height 11
type input "******"
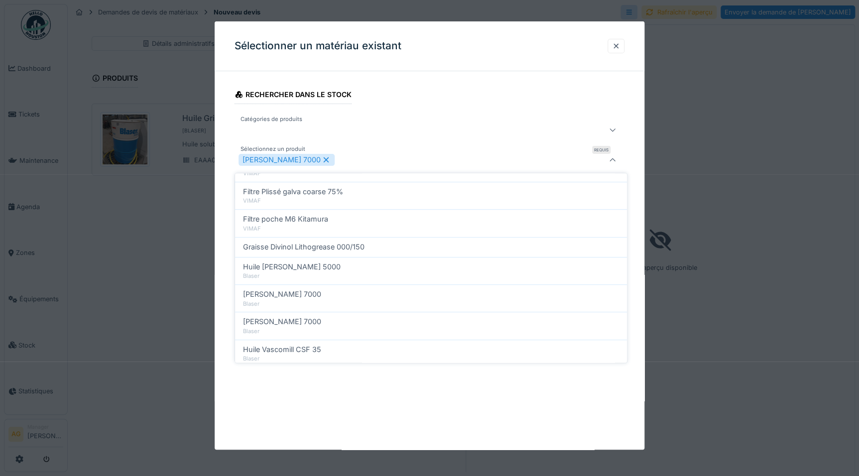
click at [584, 95] on fieldset "**********" at bounding box center [429, 143] width 390 height 129
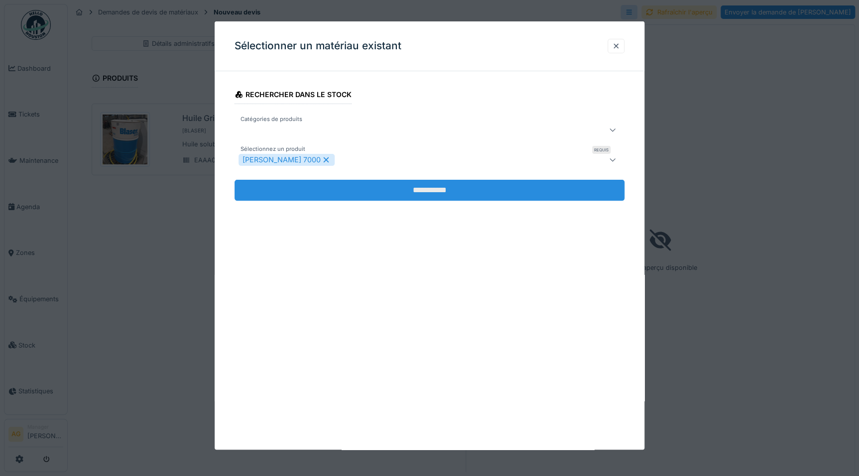
click at [465, 198] on input "**********" at bounding box center [429, 190] width 390 height 21
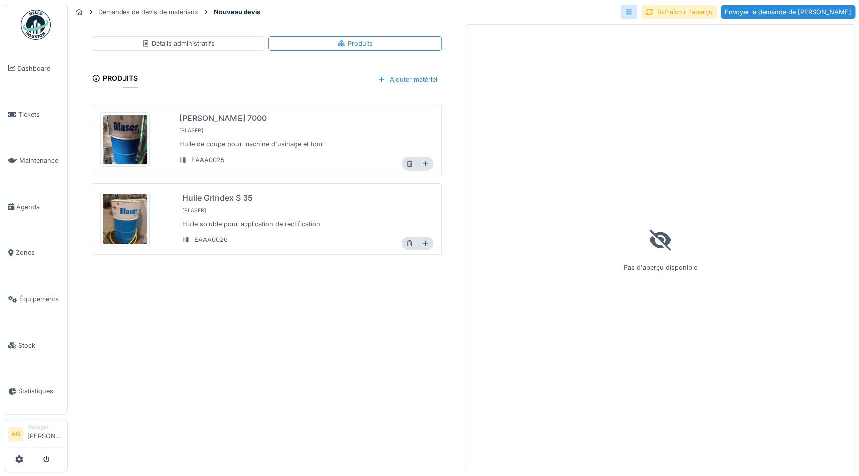
click at [422, 164] on icon at bounding box center [425, 164] width 7 height 6
type input "*"
click at [314, 290] on div "Détails administratifs Produits Produits Ajouter matériel Huile Blaser vasco 70…" at bounding box center [267, 248] width 390 height 449
click at [631, 12] on icon at bounding box center [628, 11] width 5 height 5
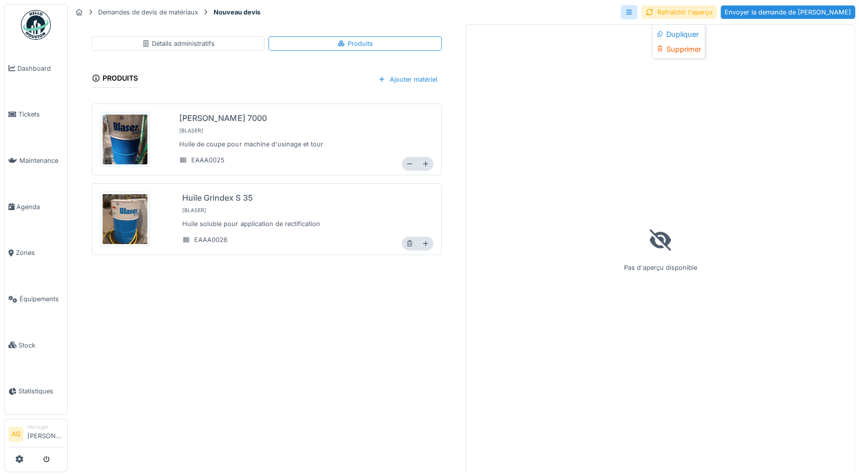
click at [185, 48] on div "Détails administratifs" at bounding box center [178, 43] width 73 height 9
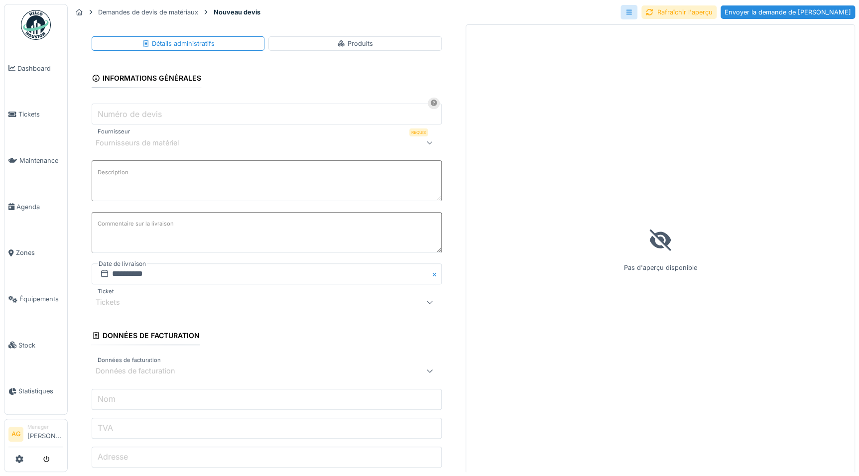
click at [172, 140] on div "Fournisseurs de matériel" at bounding box center [144, 142] width 97 height 11
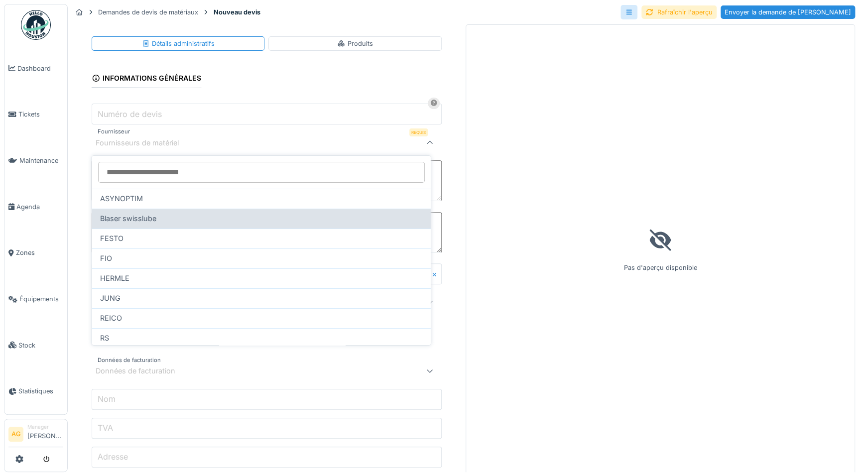
click at [137, 218] on span "Blaser swisslube" at bounding box center [128, 218] width 56 height 11
type input "****"
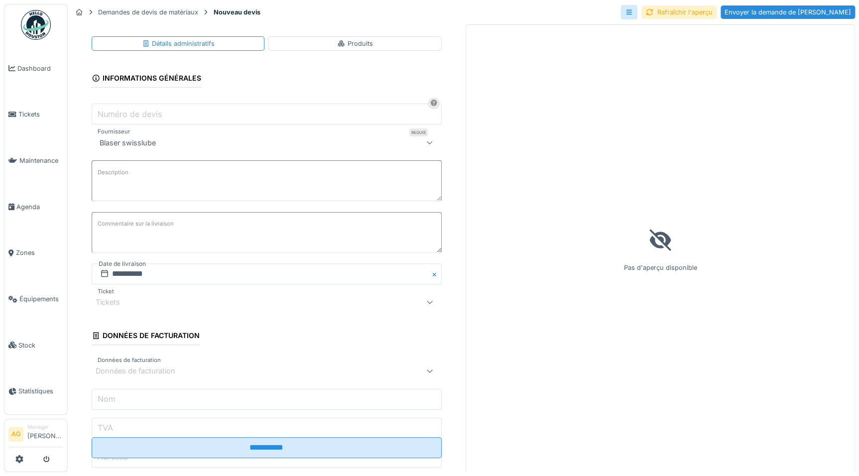
click at [124, 168] on label "Description" at bounding box center [113, 172] width 35 height 12
click at [124, 168] on textarea "Description" at bounding box center [267, 180] width 350 height 41
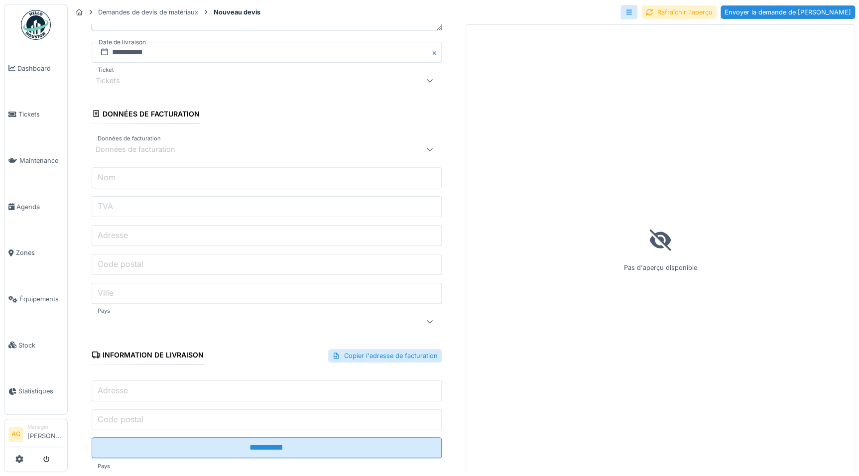
scroll to position [289, 0]
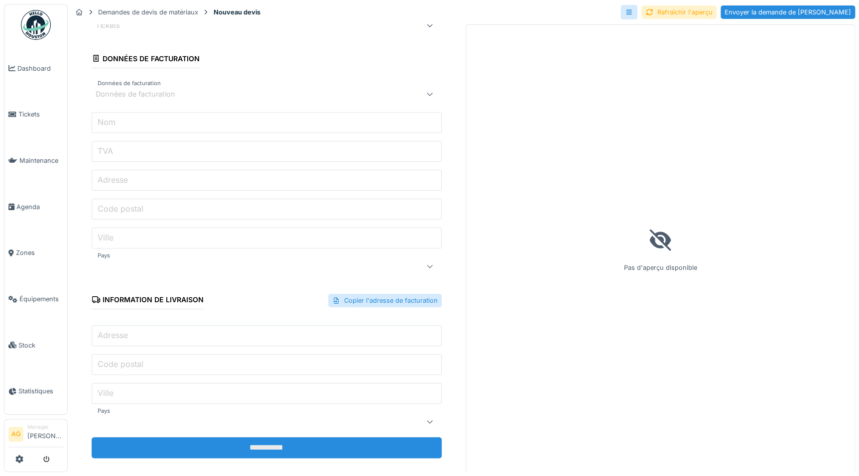
type textarea "**********"
click at [276, 443] on input "**********" at bounding box center [267, 447] width 350 height 21
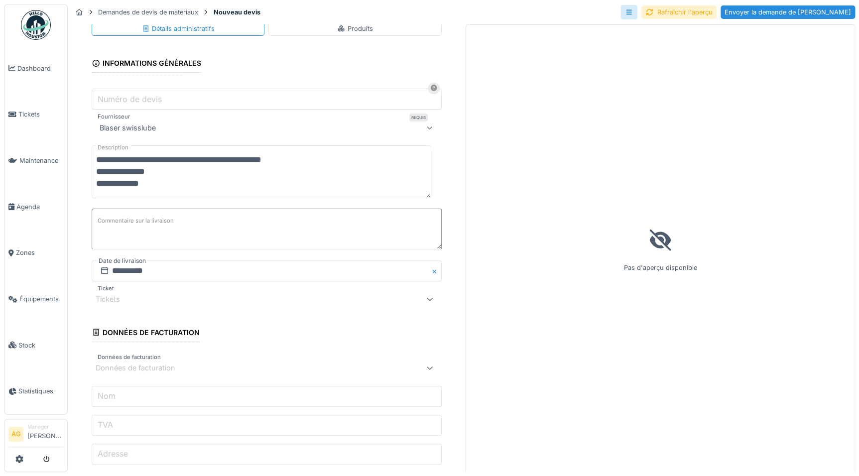
scroll to position [0, 0]
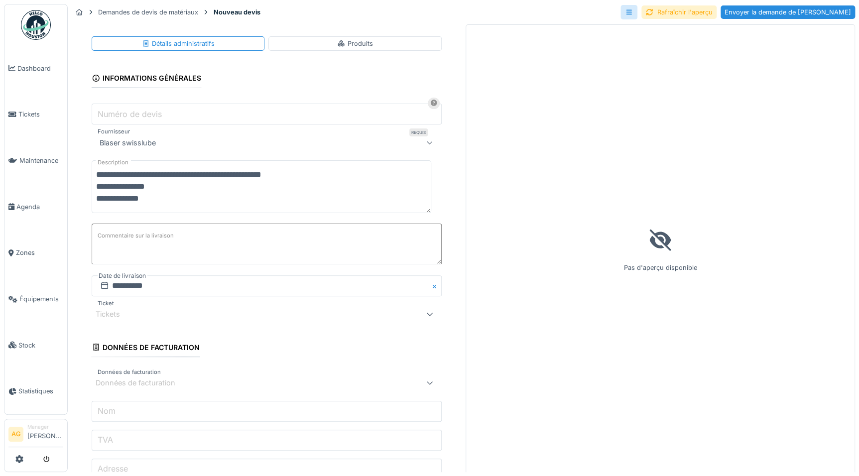
click at [657, 250] on p at bounding box center [660, 240] width 24 height 29
click at [712, 10] on div "Rafraîchir l'aperçu" at bounding box center [678, 11] width 75 height 13
click at [359, 45] on div "Produits" at bounding box center [354, 43] width 35 height 9
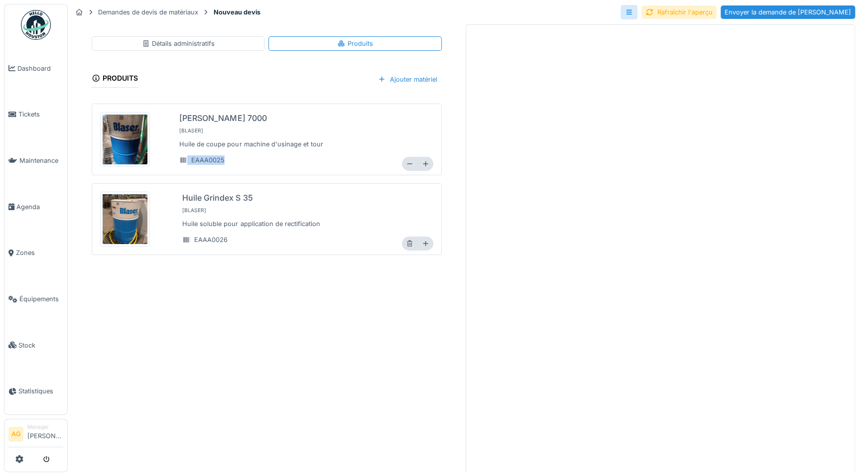
drag, startPoint x: 218, startPoint y: 161, endPoint x: 170, endPoint y: 159, distance: 48.8
click at [170, 159] on div "Huile Blaser vasco 7000 [ Blaser ] Huile de coupe pour machine d'usinage et tou…" at bounding box center [266, 139] width 333 height 63
drag, startPoint x: 170, startPoint y: 159, endPoint x: 234, endPoint y: 119, distance: 76.2
click at [234, 119] on div "[PERSON_NAME] 7000" at bounding box center [222, 118] width 87 height 12
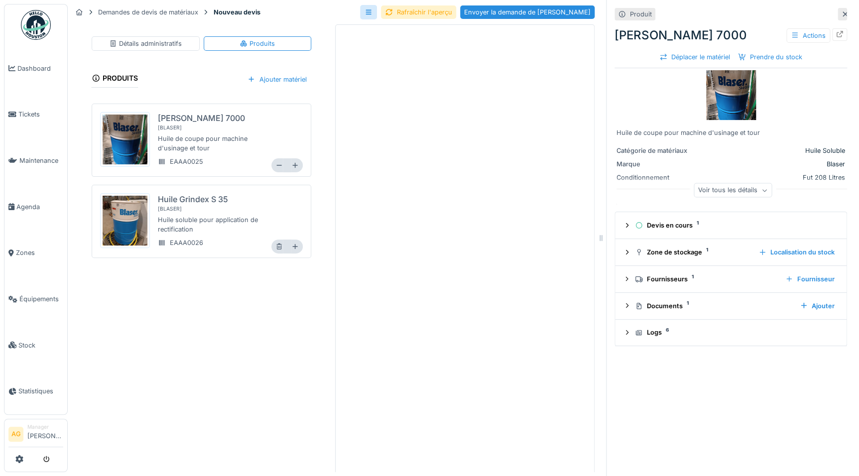
click at [196, 309] on div "Détails administratifs Produits Produits Ajouter matériel Huile Blaser vasco 70…" at bounding box center [201, 248] width 259 height 449
click at [841, 15] on icon at bounding box center [845, 14] width 8 height 6
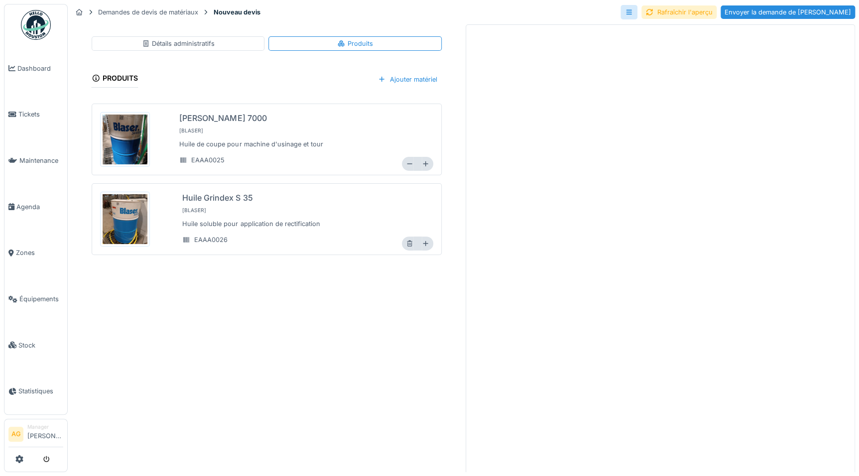
click at [170, 44] on div "Détails administratifs" at bounding box center [178, 43] width 73 height 9
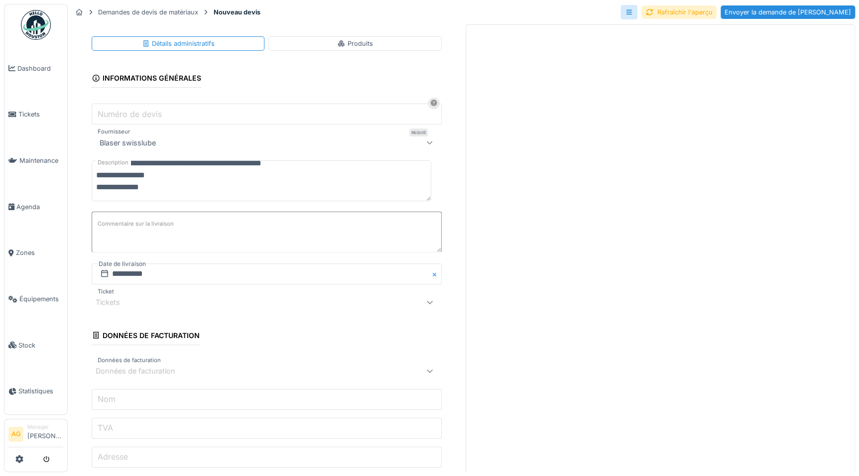
click at [189, 178] on textarea "**********" at bounding box center [261, 180] width 339 height 41
click at [118, 164] on label "Description" at bounding box center [113, 162] width 35 height 12
click at [118, 164] on textarea "**********" at bounding box center [261, 180] width 339 height 41
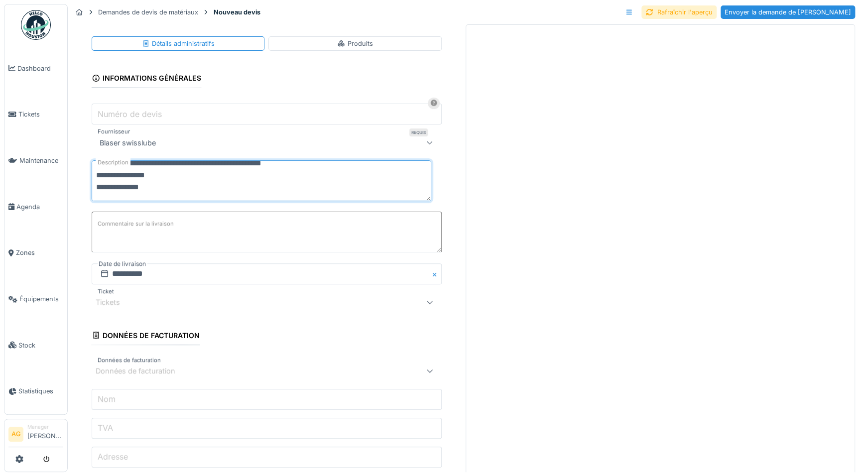
click at [633, 10] on icon at bounding box center [629, 12] width 8 height 6
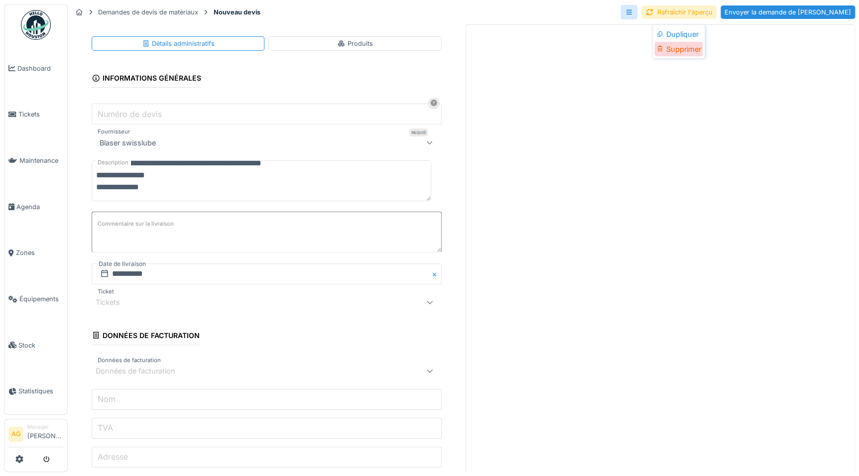
click at [666, 52] on div "Supprimer" at bounding box center [678, 49] width 48 height 15
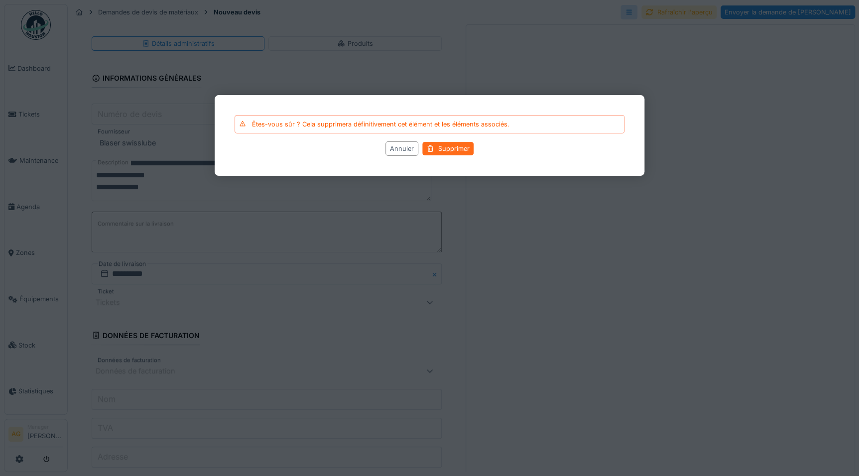
click at [433, 147] on div at bounding box center [430, 148] width 8 height 9
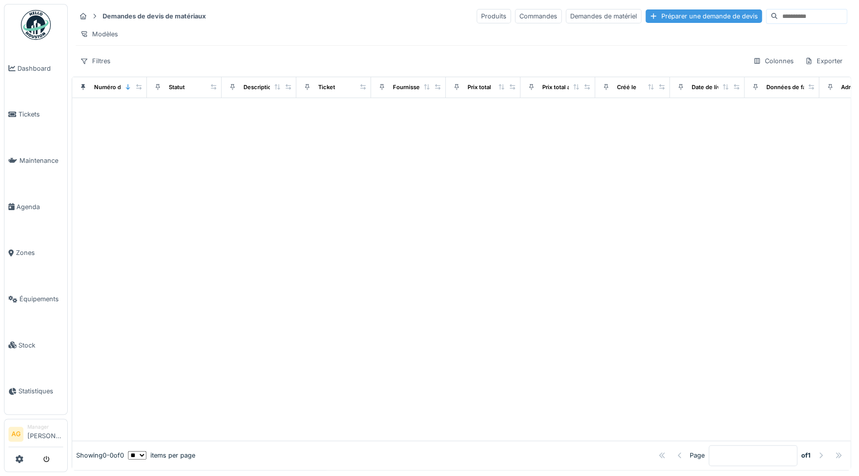
click at [645, 15] on div "Préparer une demande de devis" at bounding box center [703, 15] width 116 height 13
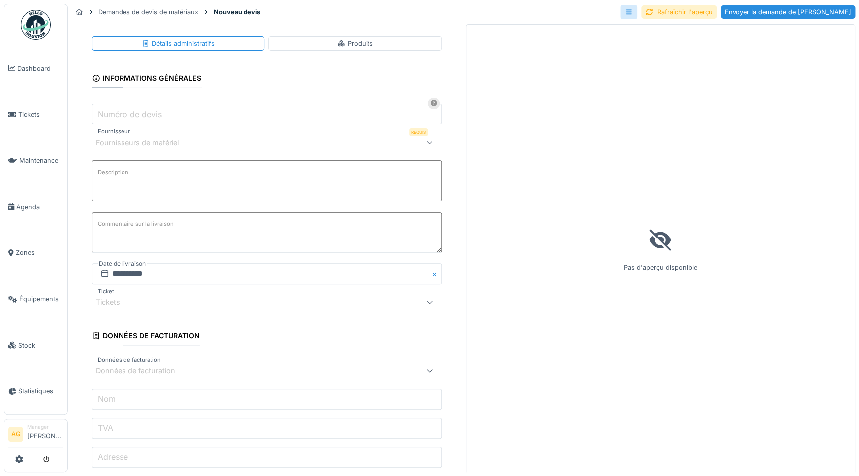
click at [344, 43] on div "Produits" at bounding box center [354, 43] width 35 height 9
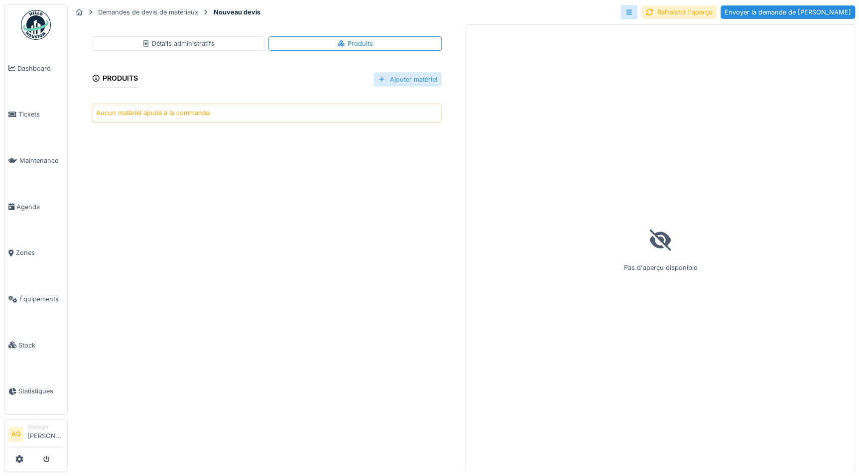
click at [384, 79] on div "Ajouter matériel" at bounding box center [407, 79] width 68 height 14
click at [397, 103] on div "Sélectionner un matériau existant" at bounding box center [428, 101] width 126 height 15
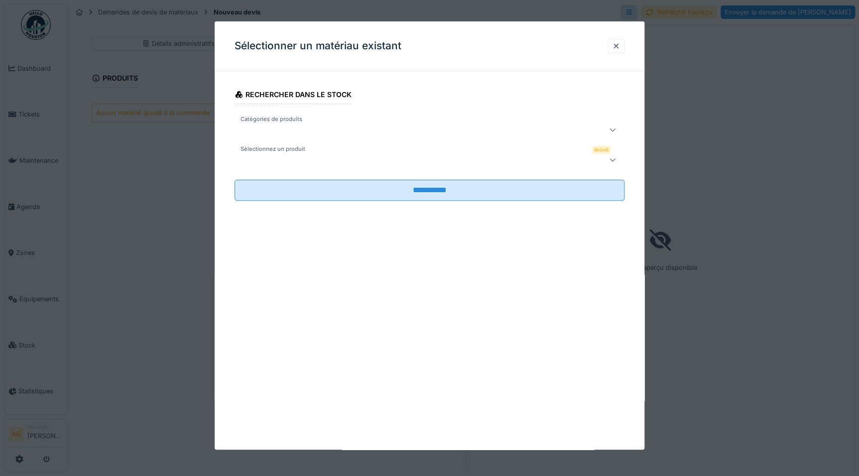
click at [317, 129] on div at bounding box center [405, 130] width 335 height 12
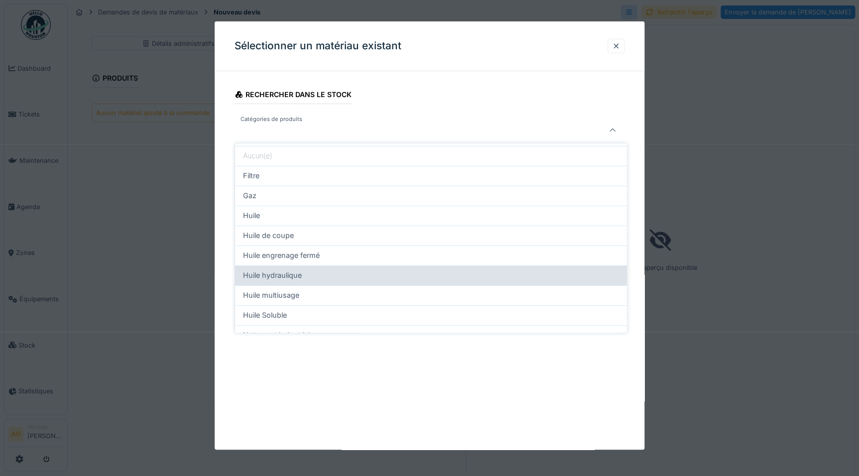
scroll to position [45, 0]
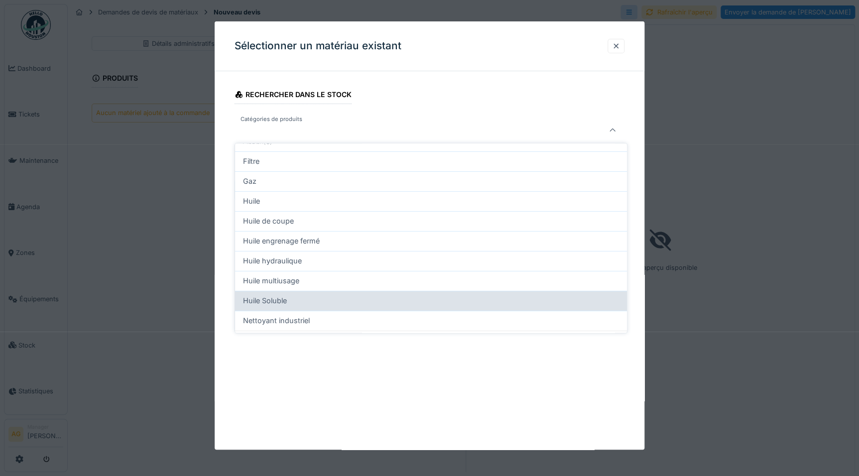
click at [269, 301] on span "Huile Soluble" at bounding box center [265, 300] width 44 height 11
type input "****"
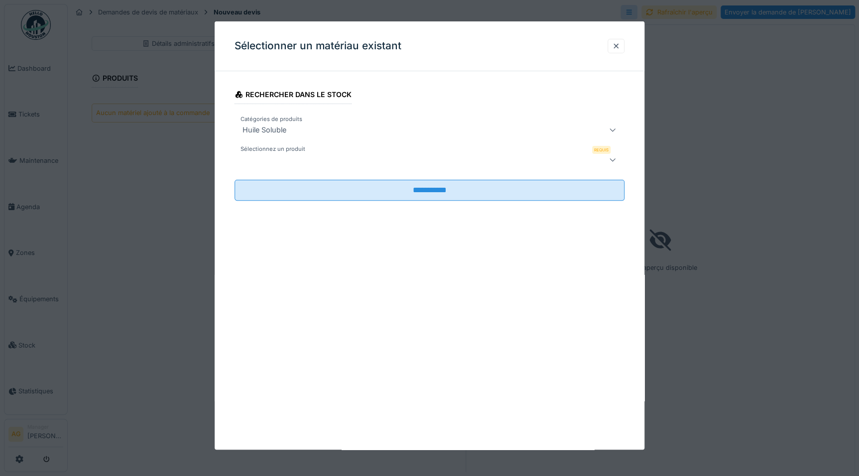
click at [286, 163] on div at bounding box center [405, 160] width 335 height 12
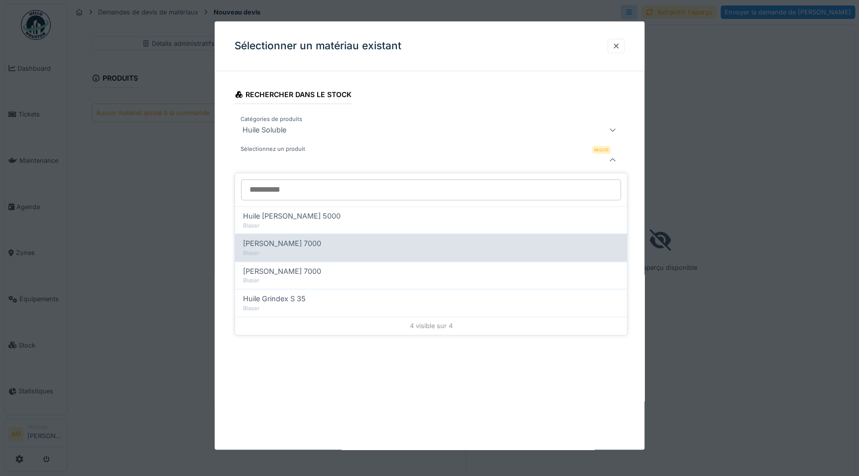
click at [278, 244] on span "[PERSON_NAME] 7000" at bounding box center [282, 243] width 78 height 11
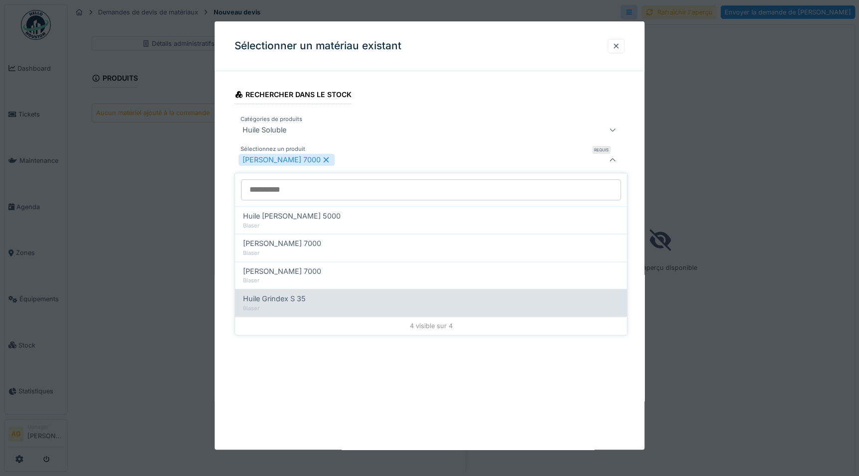
click at [278, 298] on span "Huile Grindex S 35" at bounding box center [274, 298] width 63 height 11
type input "**********"
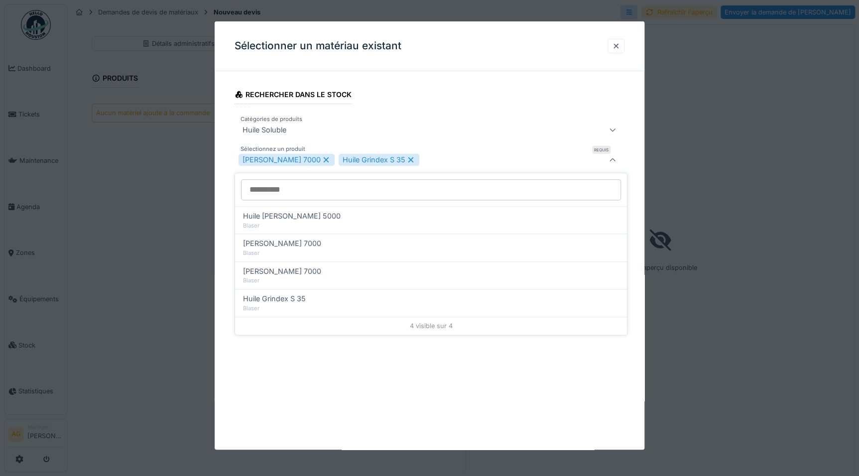
click at [503, 101] on fieldset "**********" at bounding box center [429, 143] width 390 height 129
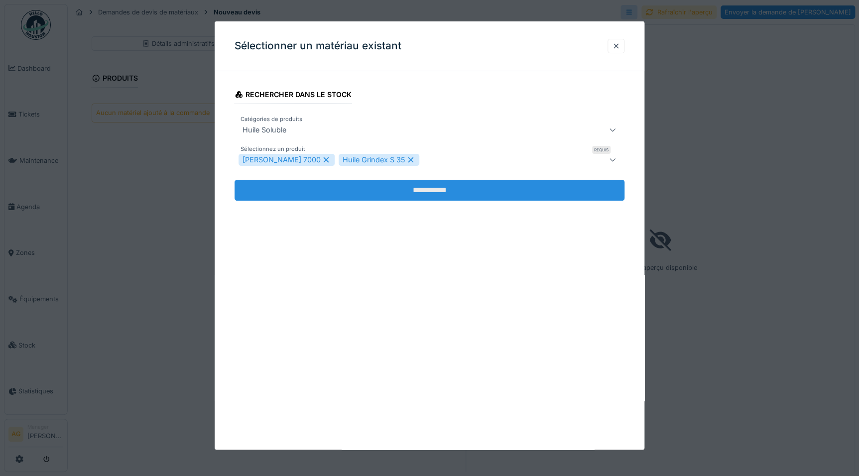
click at [446, 194] on input "**********" at bounding box center [429, 190] width 390 height 21
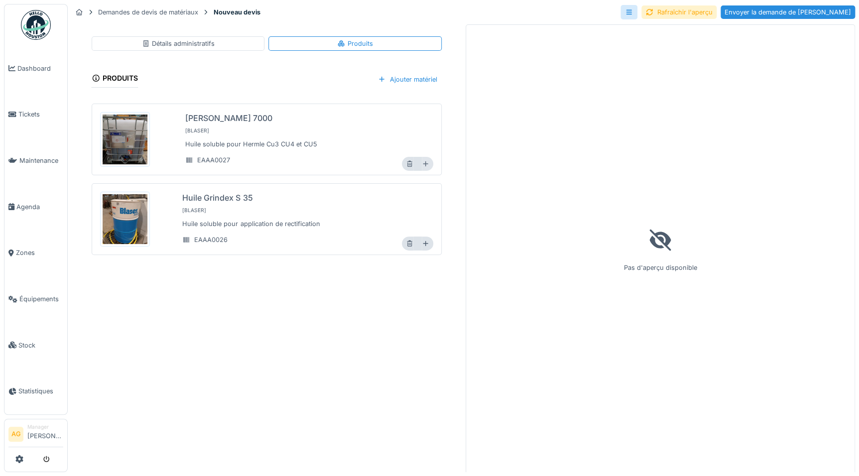
click at [422, 162] on icon at bounding box center [425, 164] width 7 height 6
click at [402, 166] on div at bounding box center [407, 164] width 11 height 14
type input "*"
click at [406, 164] on icon at bounding box center [409, 164] width 7 height 6
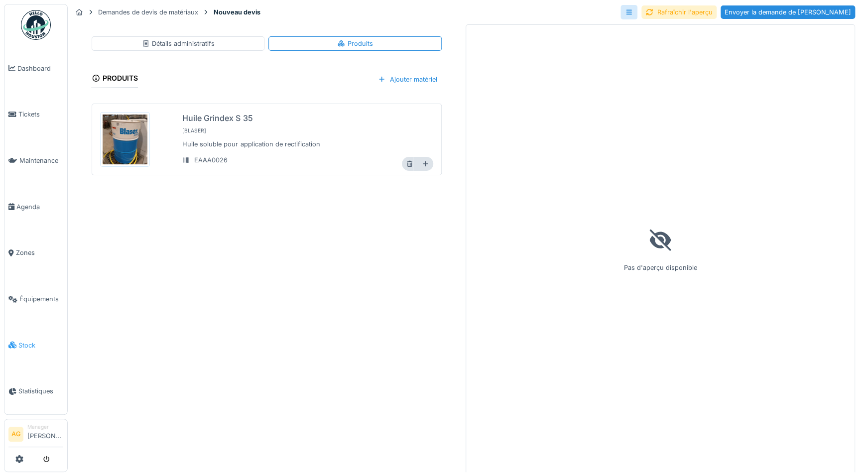
click at [23, 341] on span "Stock" at bounding box center [40, 344] width 45 height 9
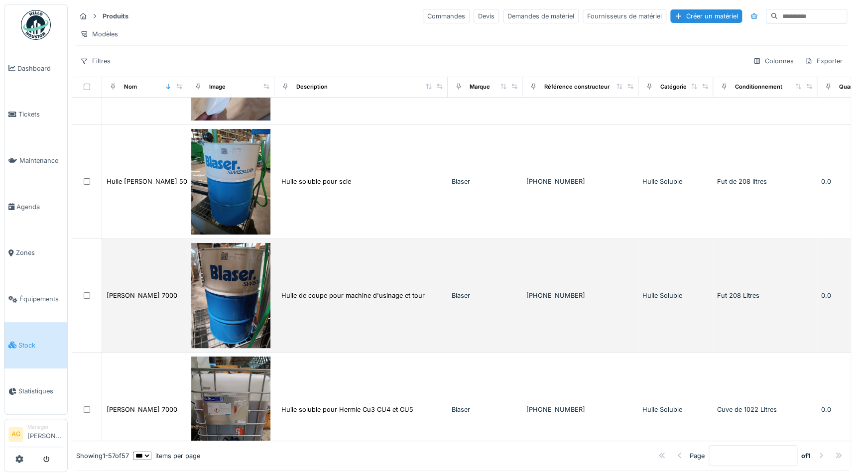
scroll to position [1855, 0]
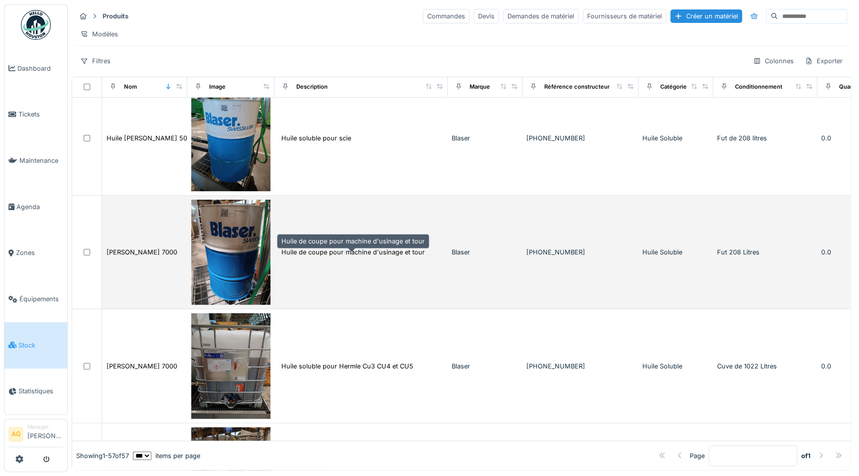
click at [315, 257] on div "Huile de coupe pour machine d'usinage et tour" at bounding box center [352, 251] width 143 height 9
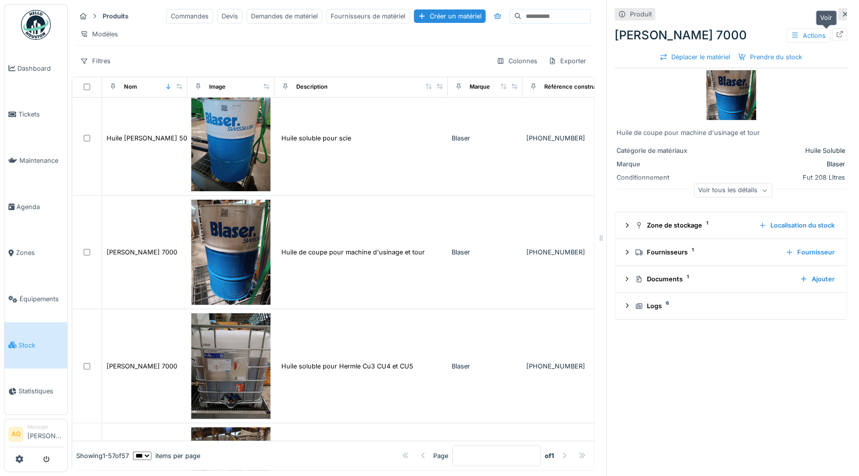
click at [835, 36] on icon at bounding box center [839, 34] width 8 height 6
click at [246, 20] on div "Demandes de matériel" at bounding box center [284, 16] width 76 height 14
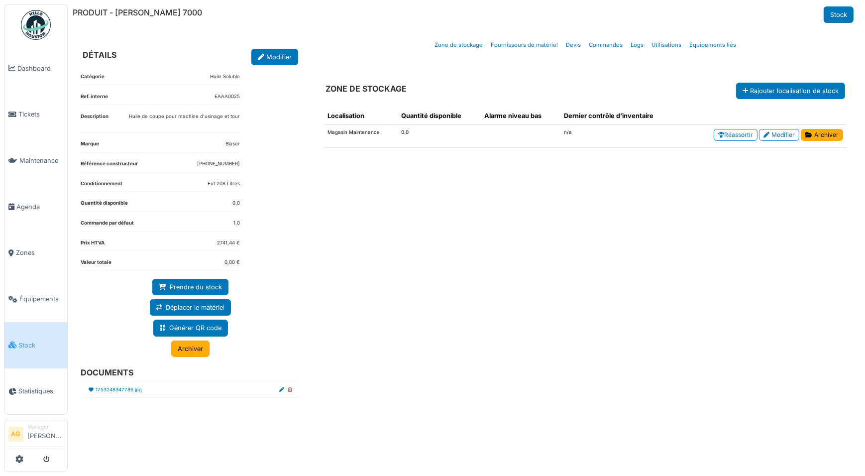
click at [27, 340] on span "Stock" at bounding box center [40, 344] width 45 height 9
click at [660, 245] on div "Localisation Quantité disponible Alarme niveau bas Dernier contrôle d'inventair…" at bounding box center [586, 275] width 540 height 353
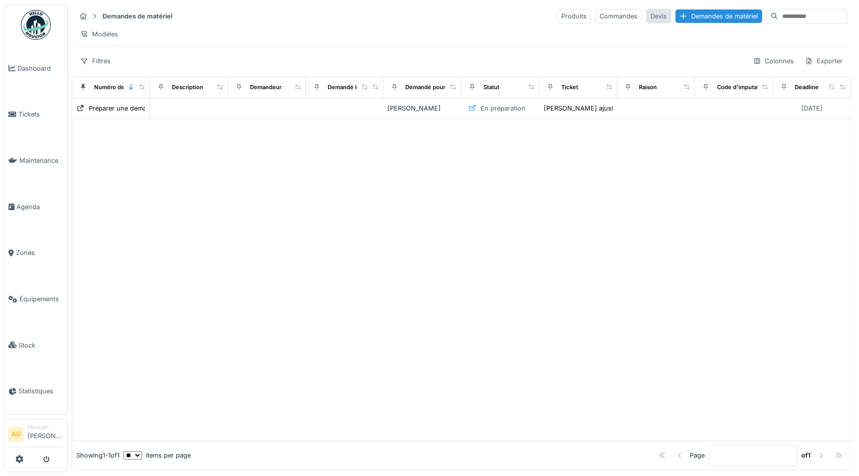
click at [646, 13] on div "Devis" at bounding box center [658, 16] width 25 height 14
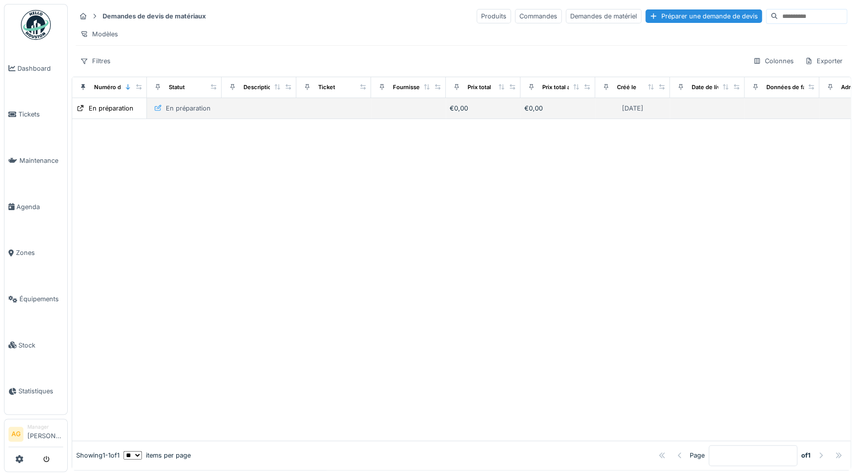
click at [183, 113] on div "En préparation" at bounding box center [188, 108] width 45 height 9
click at [99, 113] on div "En préparation" at bounding box center [111, 108] width 45 height 9
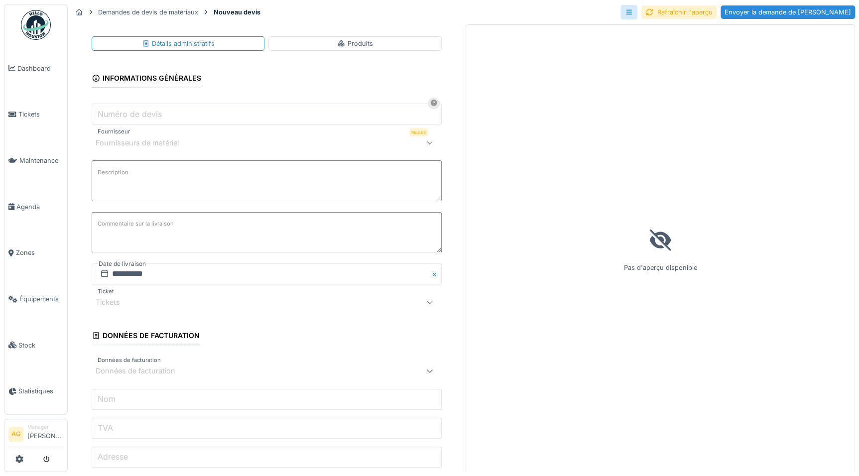
click at [374, 47] on div "Produits" at bounding box center [354, 43] width 173 height 14
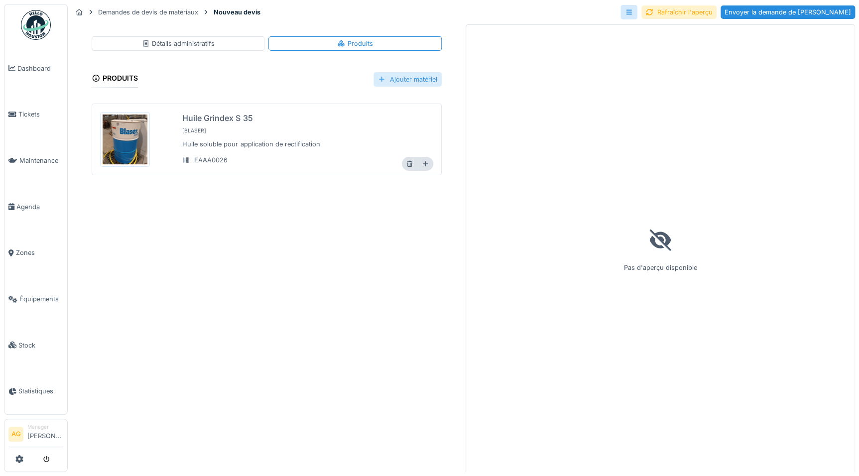
click at [396, 82] on div "Ajouter matériel" at bounding box center [407, 79] width 68 height 14
click at [394, 102] on div "Sélectionner un matériau existant" at bounding box center [428, 101] width 126 height 15
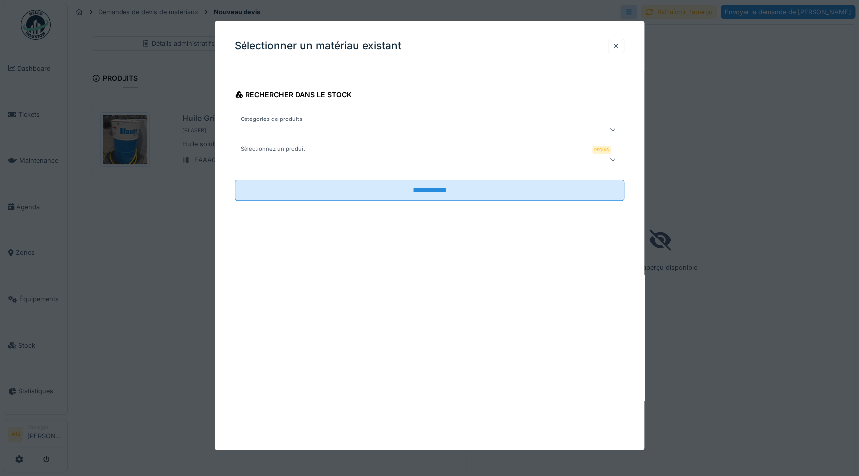
click at [320, 156] on div at bounding box center [405, 160] width 335 height 12
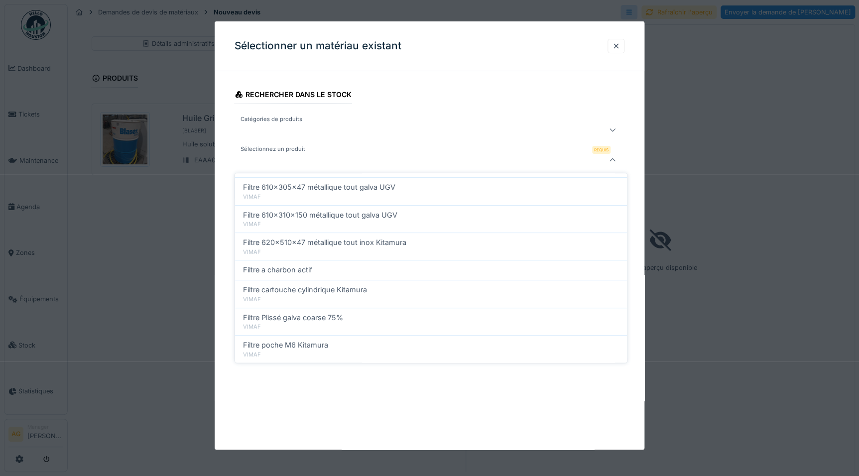
scroll to position [271, 0]
click at [320, 130] on div at bounding box center [405, 130] width 335 height 12
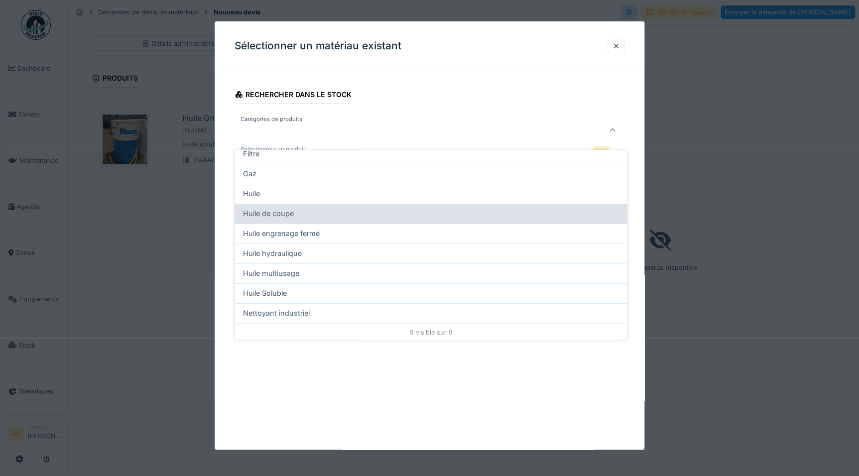
scroll to position [60, 0]
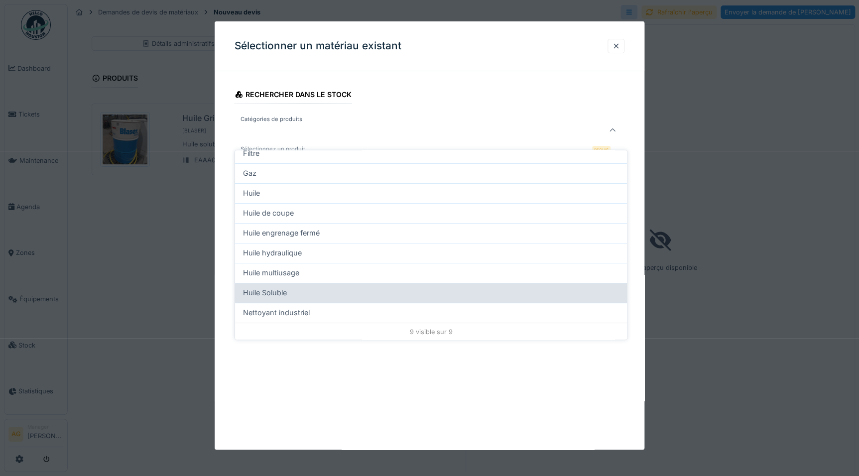
click at [276, 287] on span "Huile Soluble" at bounding box center [265, 292] width 44 height 11
type input "****"
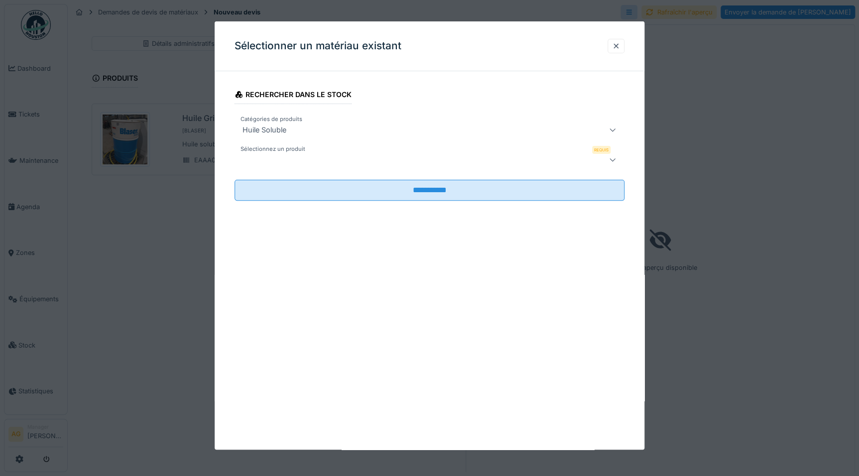
click at [287, 153] on label "Sélectionnez un produit" at bounding box center [272, 149] width 69 height 8
click at [287, 159] on div at bounding box center [405, 160] width 335 height 12
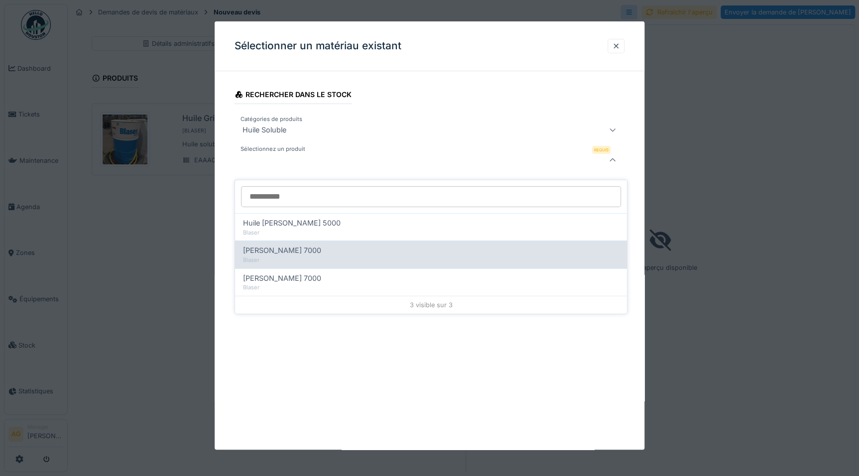
scroll to position [6, 0]
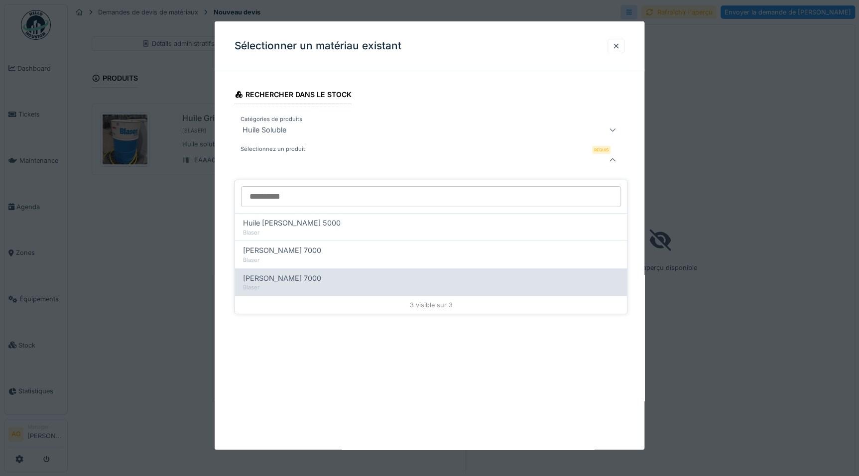
click at [278, 273] on span "Huile Blaser vasco 7000" at bounding box center [282, 278] width 78 height 11
type input "******"
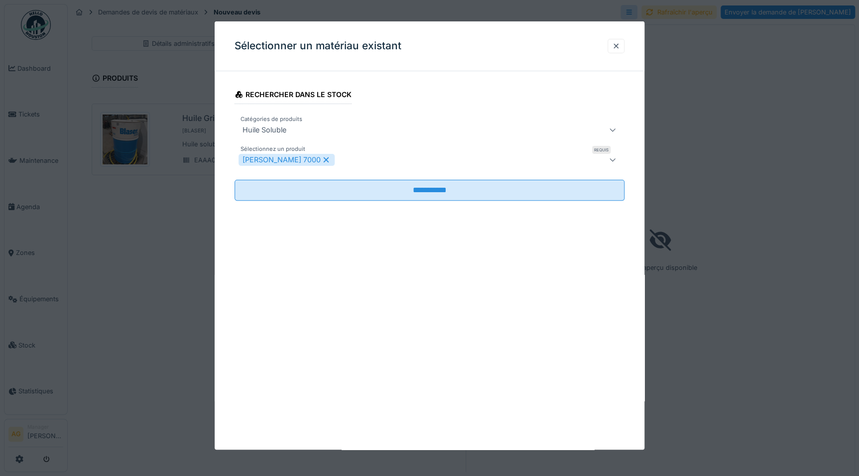
click at [502, 91] on fieldset "**********" at bounding box center [429, 143] width 390 height 129
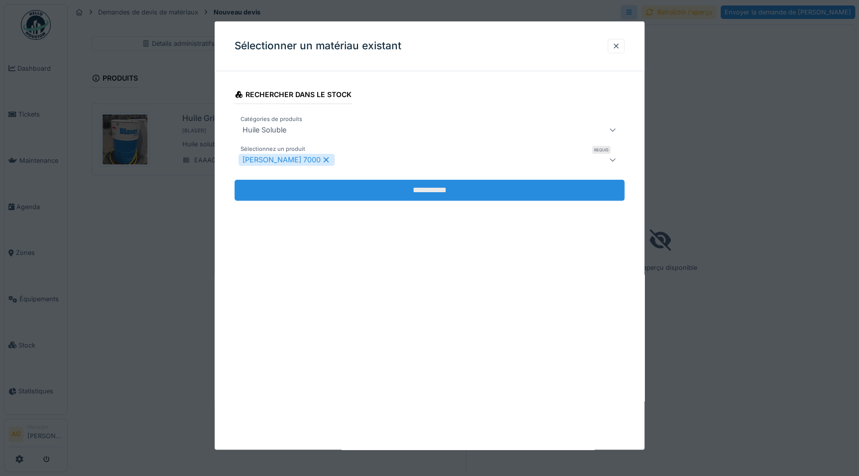
click at [461, 189] on input "**********" at bounding box center [429, 190] width 390 height 21
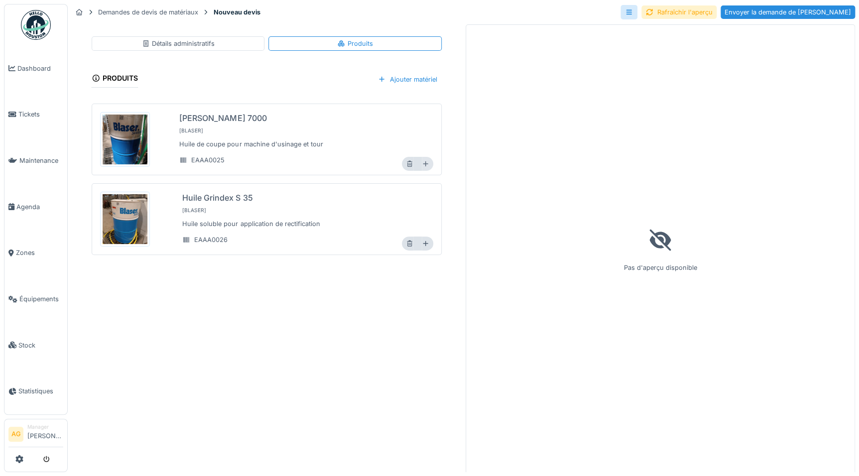
click at [423, 161] on icon at bounding box center [425, 163] width 5 height 5
type input "*"
click at [192, 39] on div "Détails administratifs" at bounding box center [178, 43] width 73 height 9
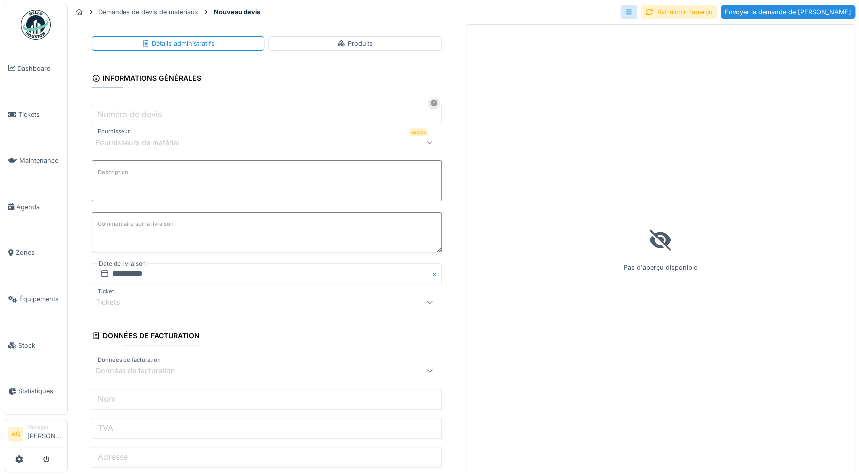
click at [134, 137] on div "Fournisseurs de matériel" at bounding box center [144, 142] width 97 height 11
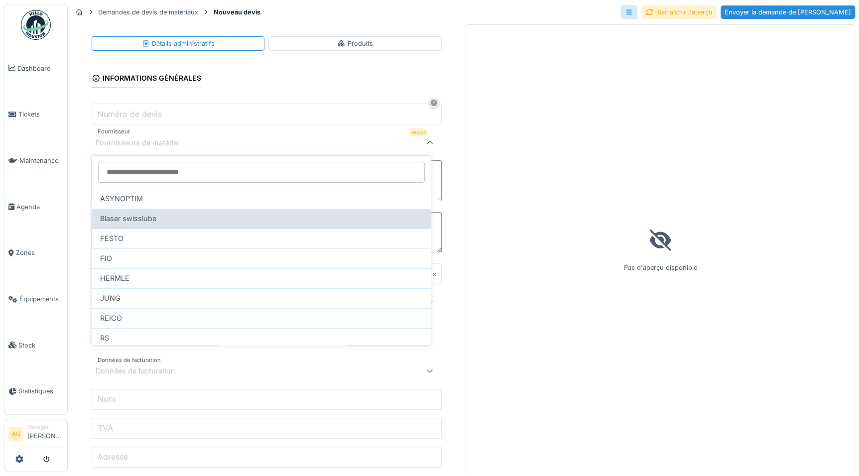
click at [134, 220] on span "Blaser swisslube" at bounding box center [128, 218] width 56 height 11
type input "****"
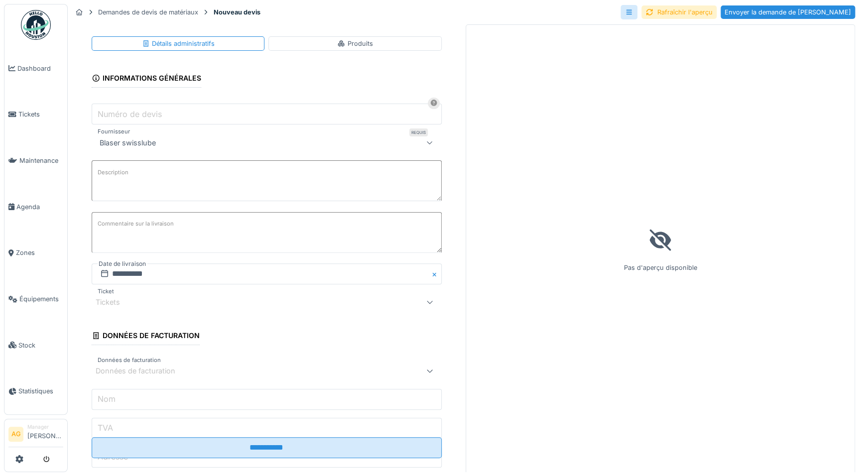
click at [144, 174] on textarea "Description" at bounding box center [267, 180] width 350 height 41
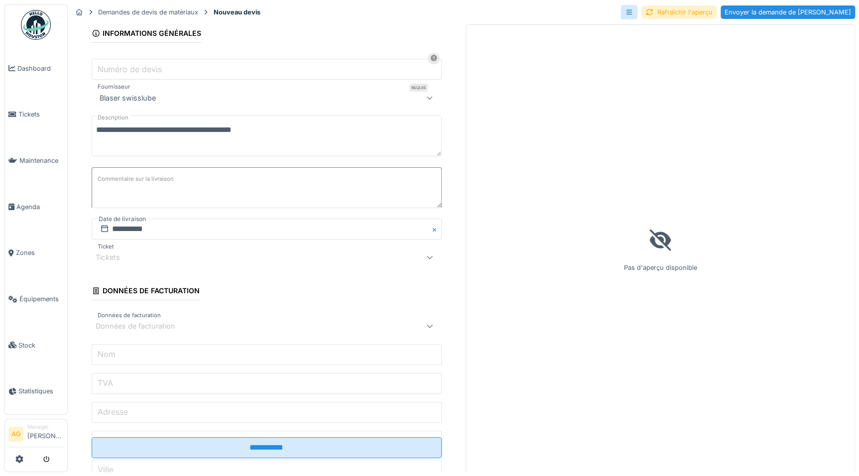
scroll to position [90, 0]
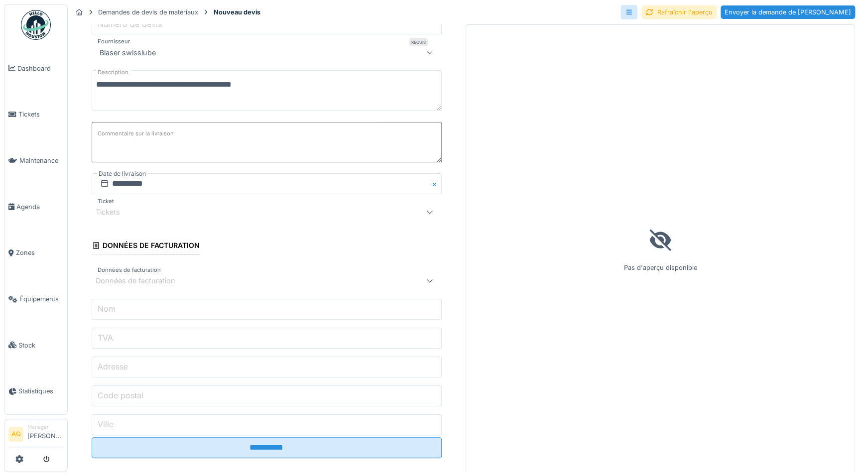
click at [418, 210] on div at bounding box center [430, 212] width 24 height 20
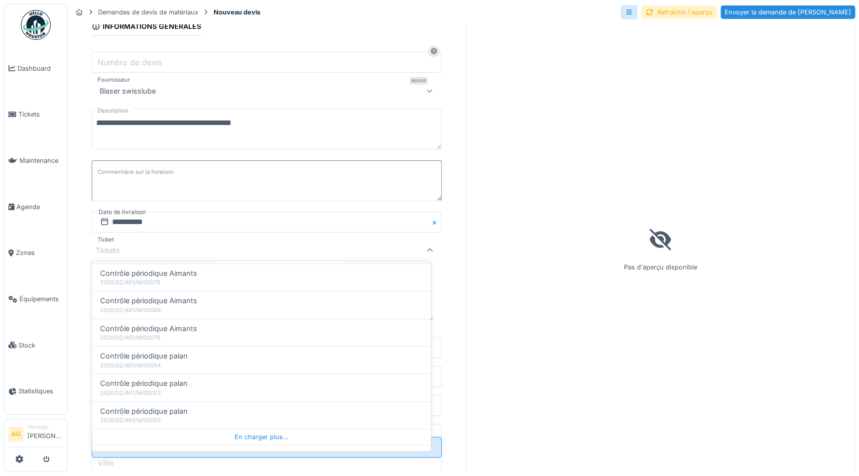
scroll to position [429, 0]
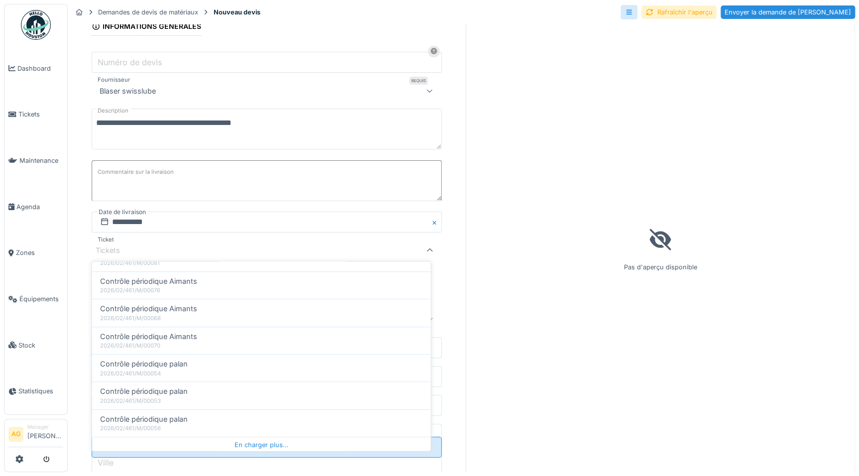
click at [427, 248] on icon at bounding box center [429, 249] width 5 height 3
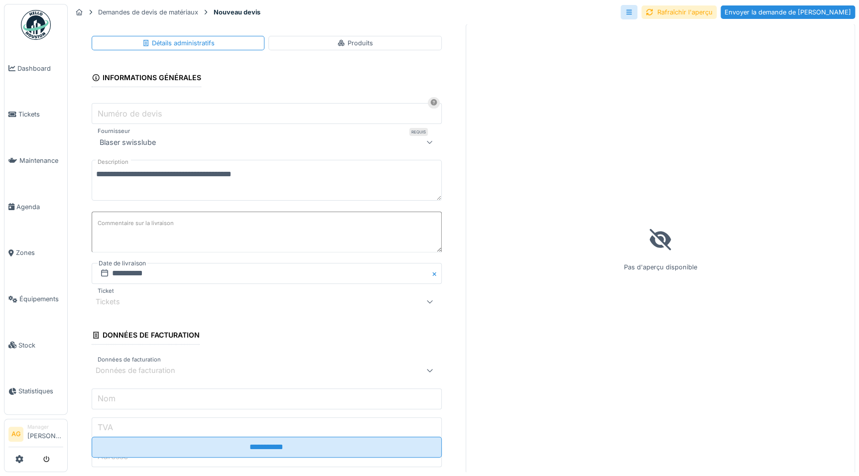
scroll to position [0, 0]
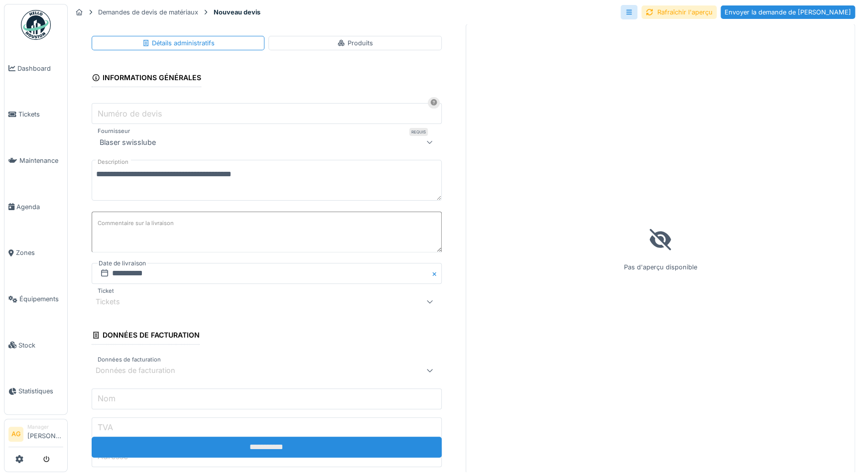
click at [299, 445] on input "**********" at bounding box center [267, 446] width 350 height 21
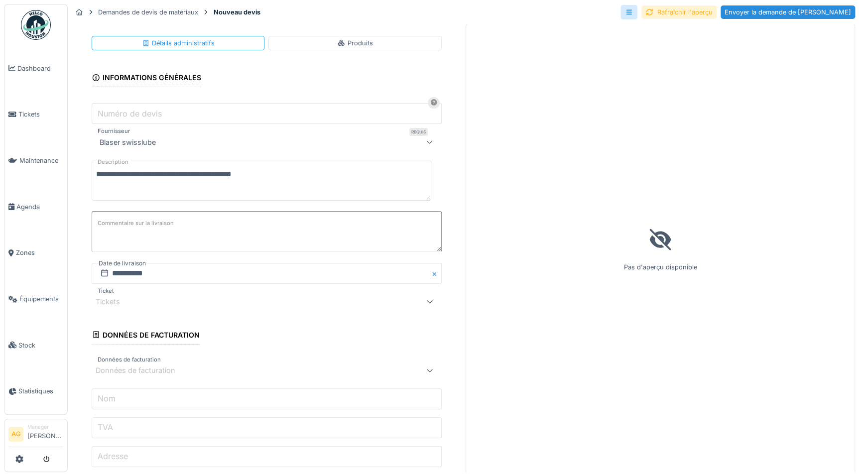
click at [699, 12] on div "Rafraîchir l'aperçu" at bounding box center [678, 11] width 75 height 13
click at [431, 273] on button "Close" at bounding box center [436, 273] width 11 height 21
click at [182, 189] on textarea "**********" at bounding box center [261, 180] width 339 height 41
click at [274, 175] on textarea "**********" at bounding box center [261, 180] width 339 height 41
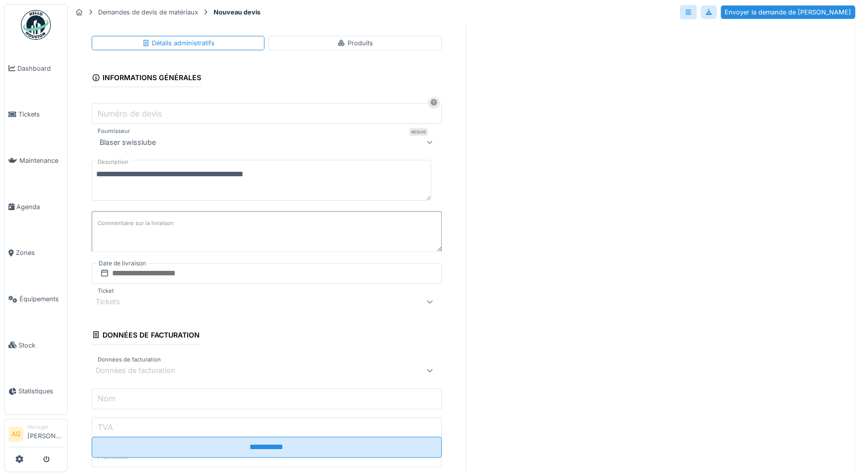
type textarea "**********"
click at [267, 219] on textarea "Commentaire sur la livraison" at bounding box center [267, 231] width 350 height 41
click at [295, 44] on div "Produits" at bounding box center [354, 43] width 173 height 14
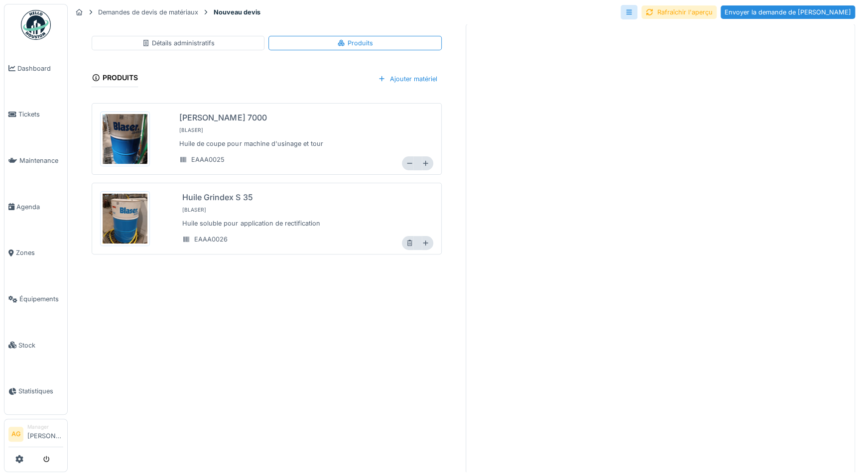
click at [212, 38] on div "Détails administratifs" at bounding box center [178, 43] width 173 height 14
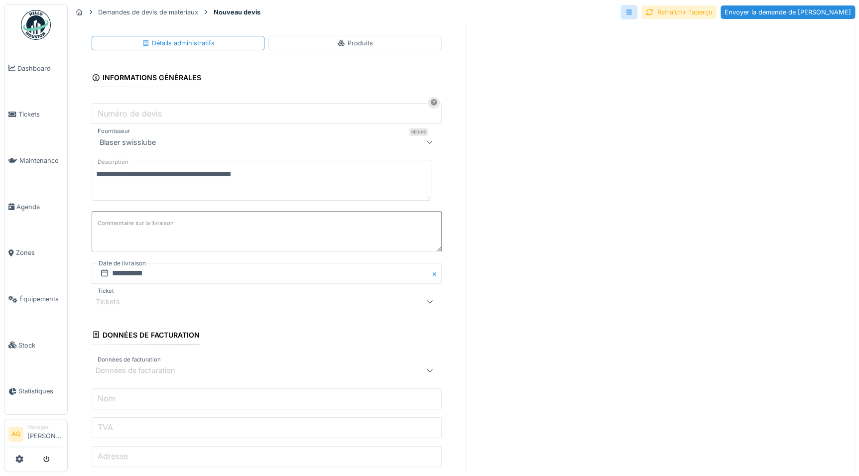
click at [716, 14] on div "Rafraîchir l'aperçu" at bounding box center [678, 11] width 75 height 13
click at [431, 275] on button "Close" at bounding box center [436, 273] width 11 height 21
click at [297, 274] on input "text" at bounding box center [267, 273] width 350 height 21
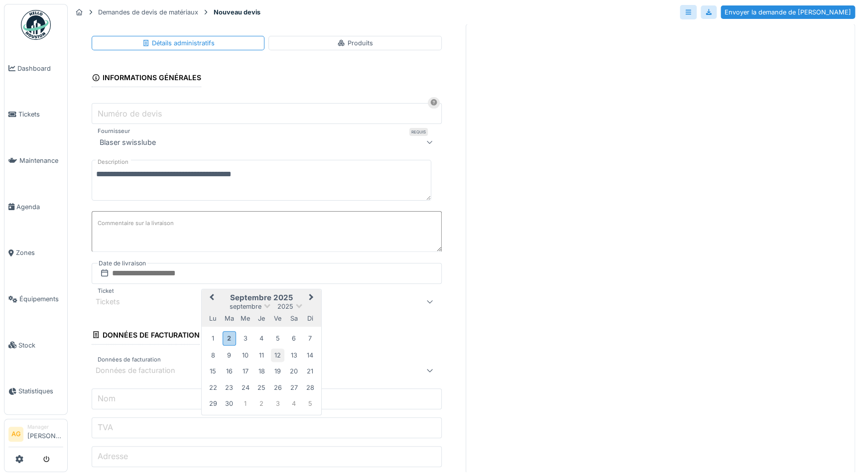
click at [275, 353] on div "12" at bounding box center [277, 354] width 13 height 13
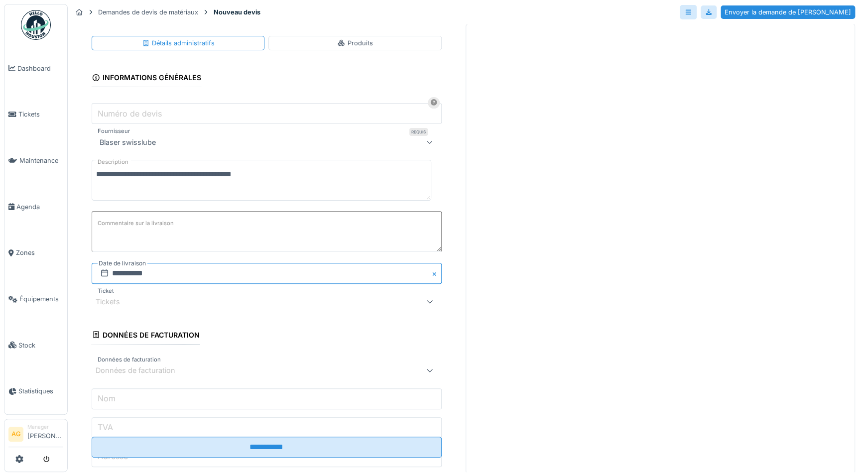
click at [234, 274] on input "**********" at bounding box center [267, 273] width 350 height 21
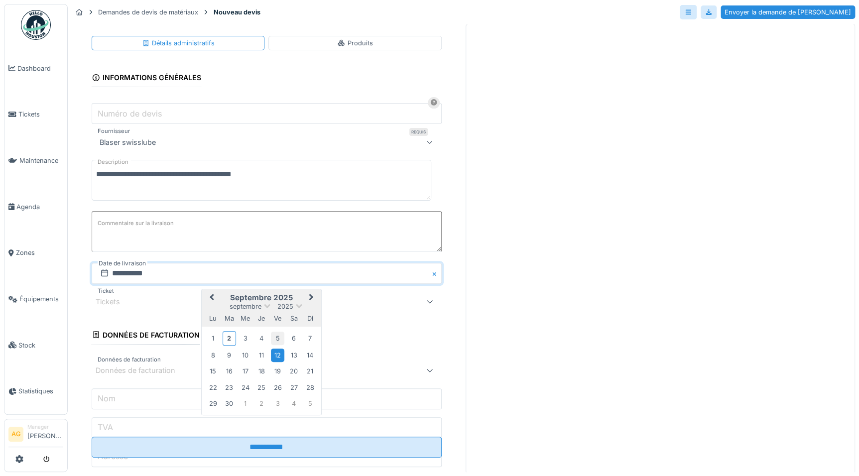
click at [275, 337] on div "5" at bounding box center [277, 337] width 13 height 13
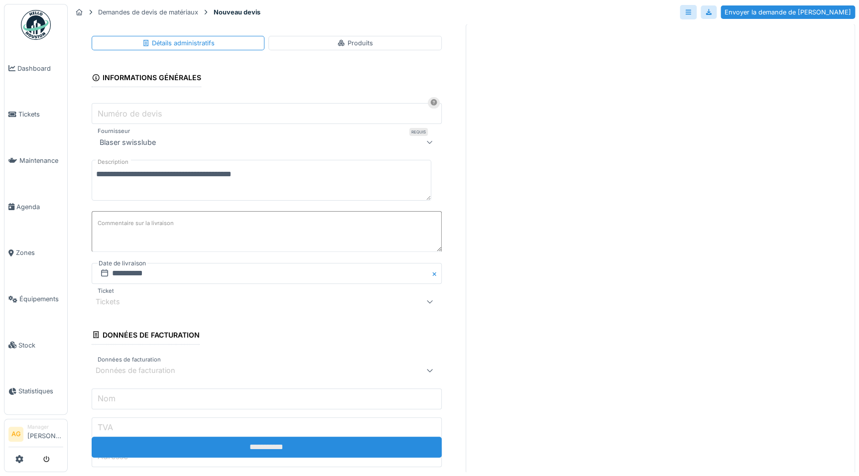
click at [265, 445] on input "**********" at bounding box center [267, 446] width 350 height 21
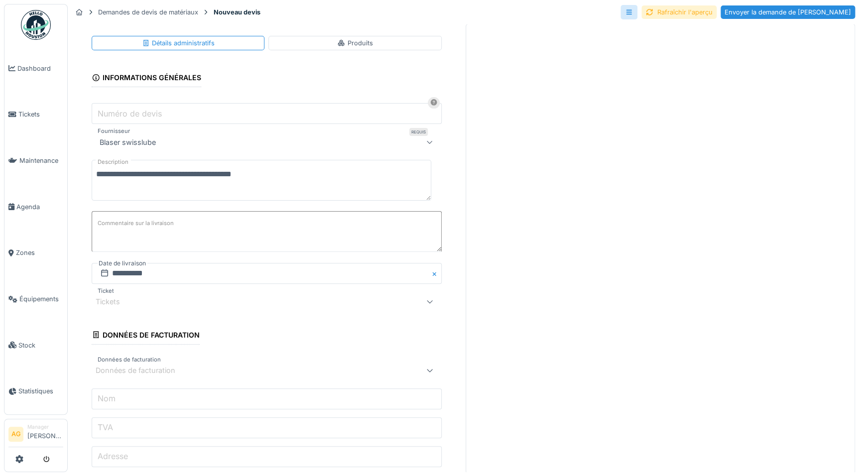
click at [699, 7] on div "Rafraîchir l'aperçu" at bounding box center [678, 11] width 75 height 13
click at [791, 13] on div "Envoyer la demande de devis" at bounding box center [787, 11] width 134 height 13
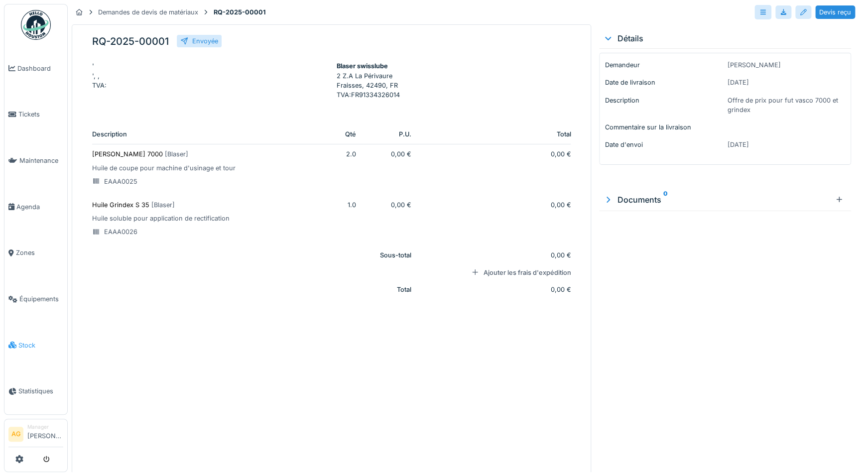
click at [25, 349] on link "Stock" at bounding box center [35, 345] width 63 height 46
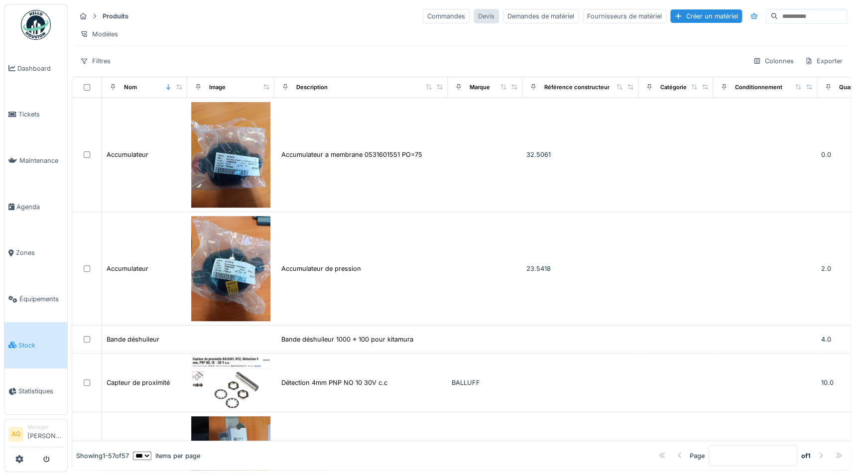
click at [473, 12] on div "Devis" at bounding box center [485, 16] width 25 height 14
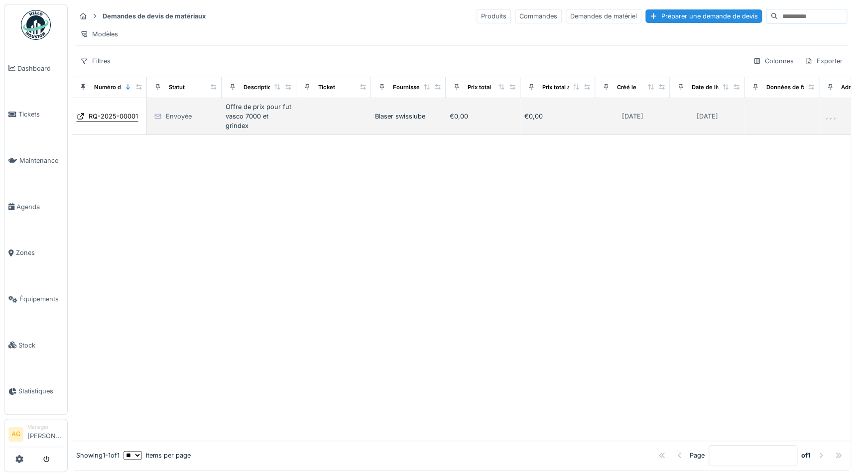
click at [121, 121] on div "RQ-2025-00001" at bounding box center [113, 115] width 49 height 9
